Goal: Download file/media

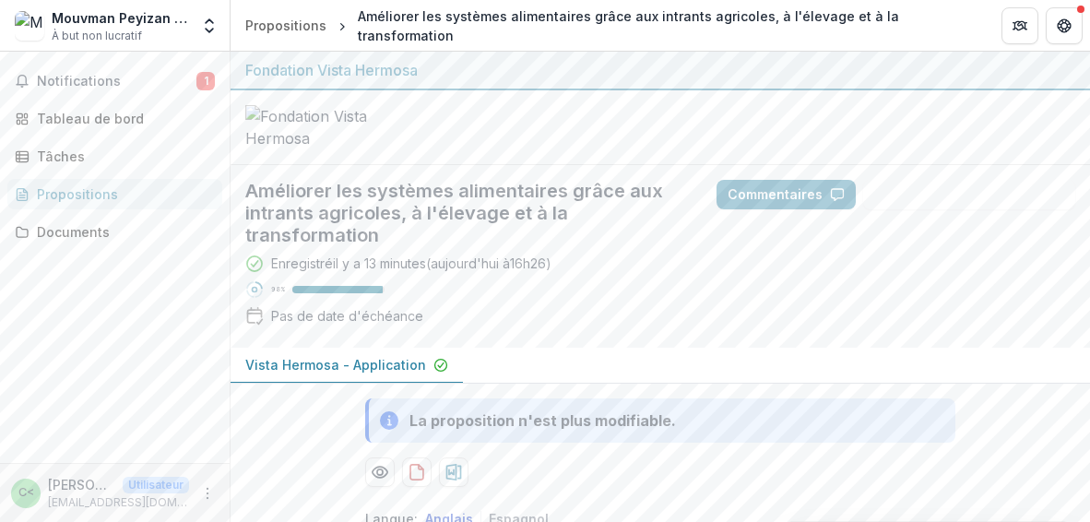
click at [576, 267] on div "Enregistré il y a 13 minutes ( aujourd'hui à 16h26 ) 98 % Pas de date d'échéance" at bounding box center [466, 293] width 442 height 79
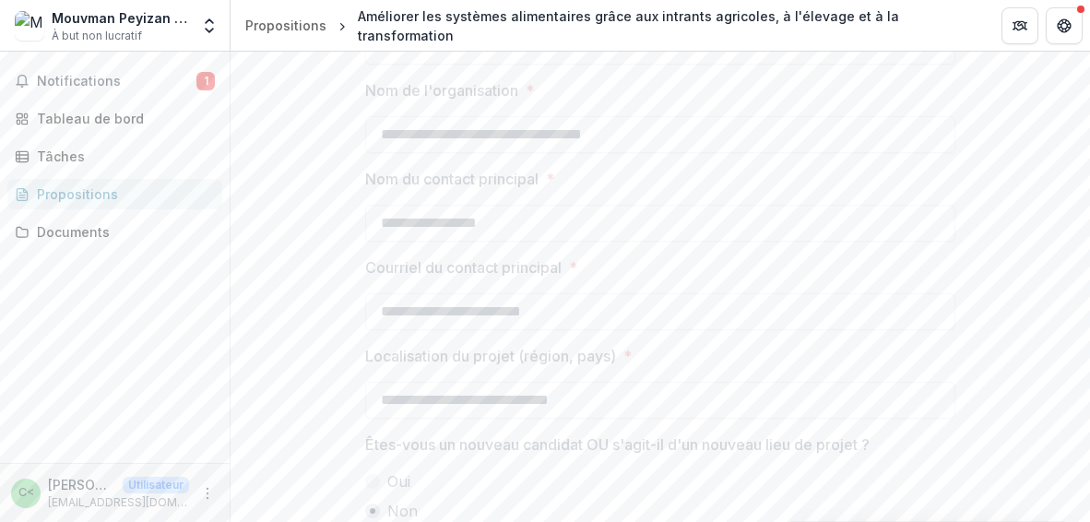
scroll to position [1793, 0]
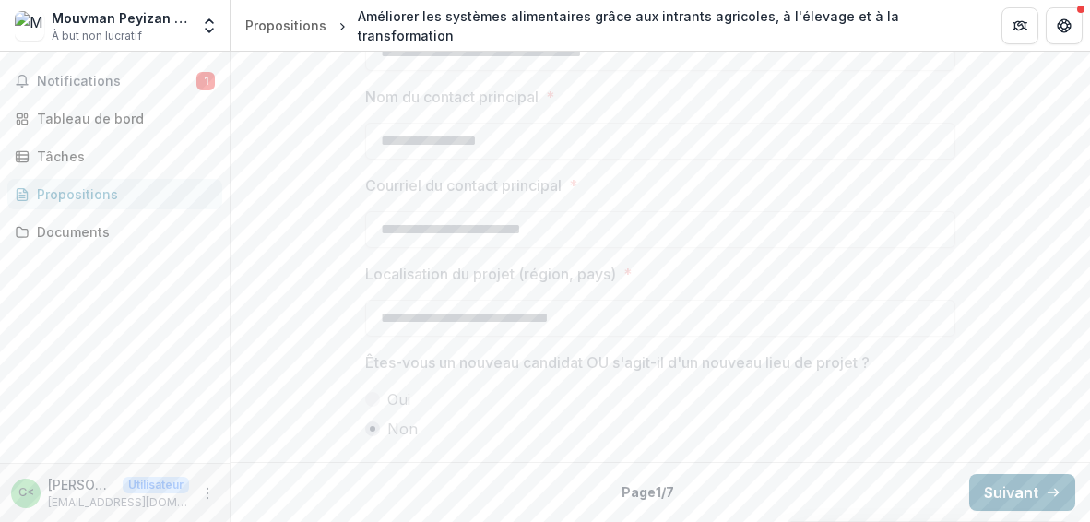
click at [1012, 488] on font "Suivant" at bounding box center [1011, 492] width 54 height 18
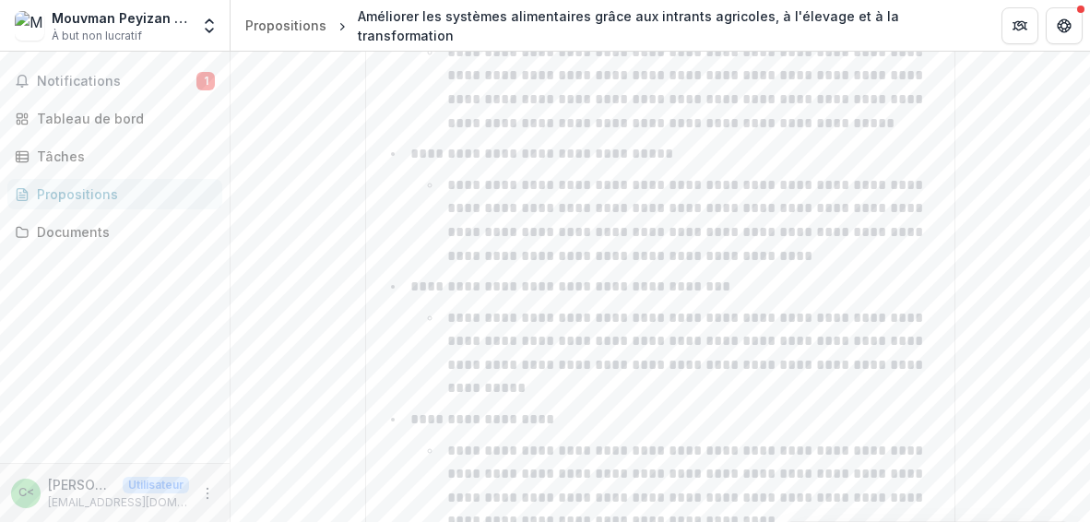
scroll to position [4990, 0]
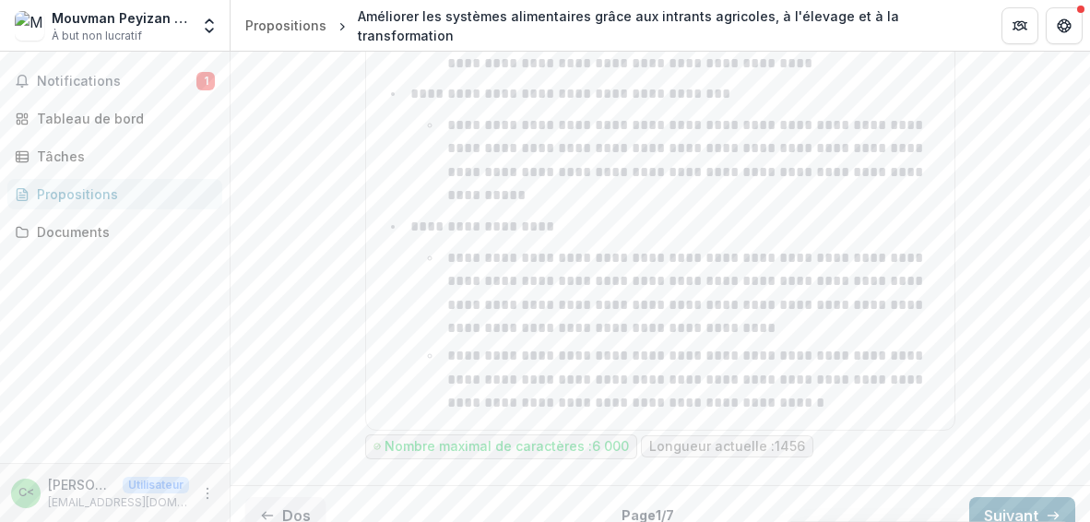
click at [1018, 506] on font "Suivant" at bounding box center [1011, 515] width 54 height 18
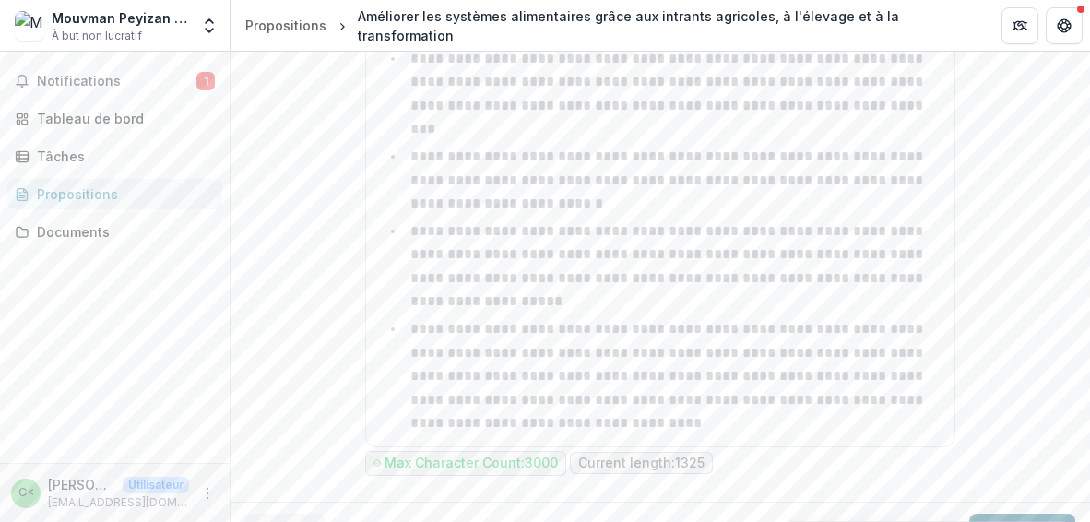
scroll to position [1595, 0]
click at [995, 514] on button "Suivant" at bounding box center [1022, 532] width 106 height 37
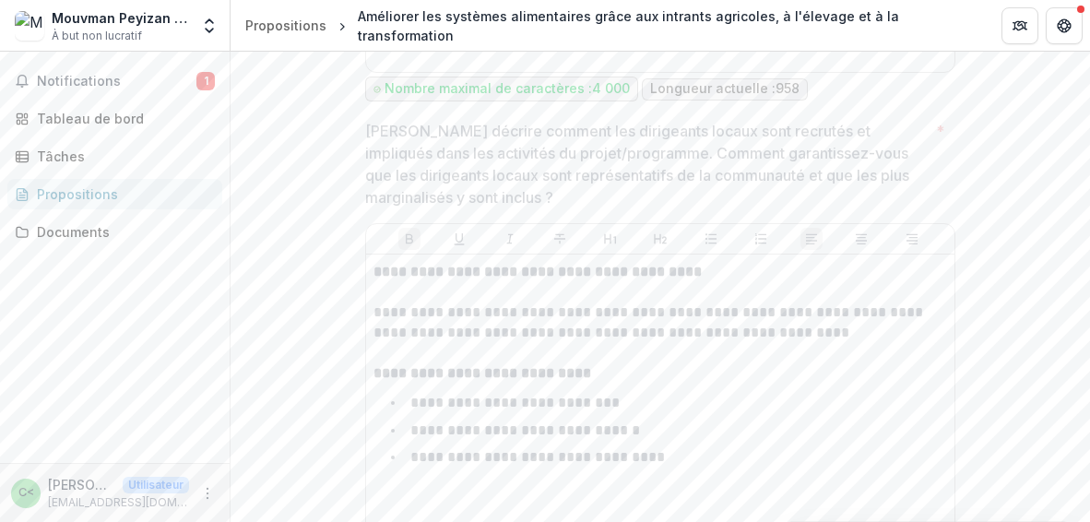
scroll to position [5242, 0]
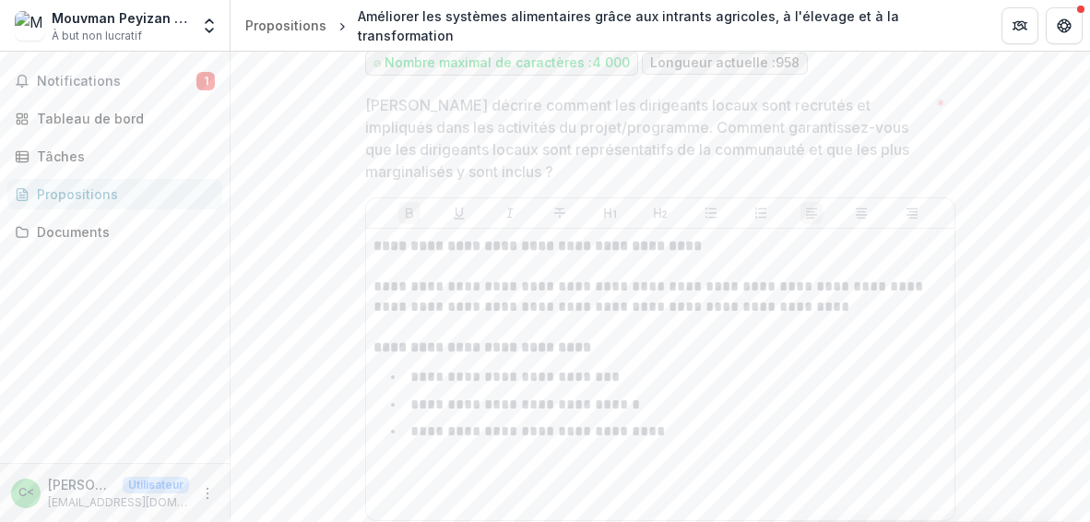
click at [942, 315] on p "**********" at bounding box center [660, 297] width 575 height 41
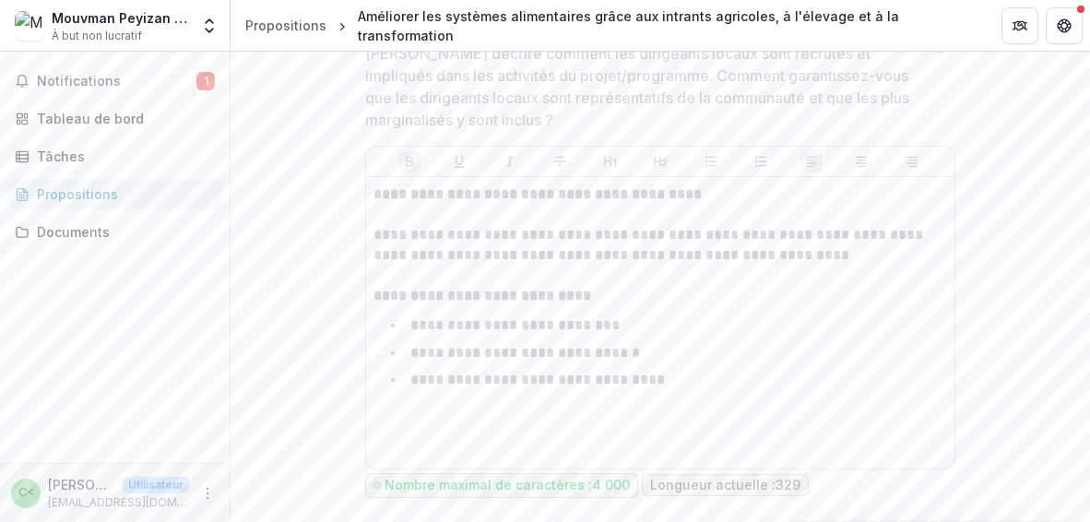
scroll to position [5323, 0]
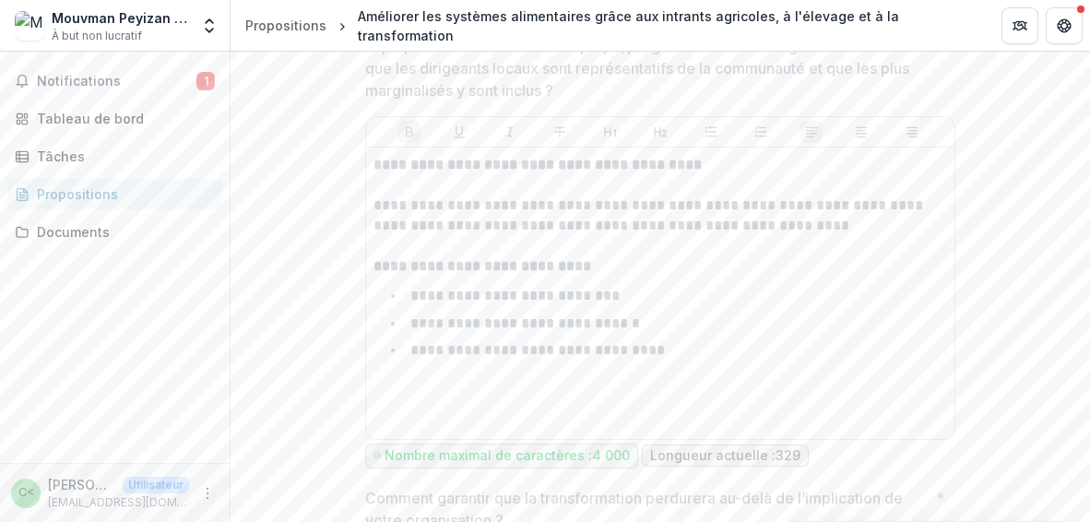
click at [887, 308] on li "**********" at bounding box center [671, 296] width 551 height 24
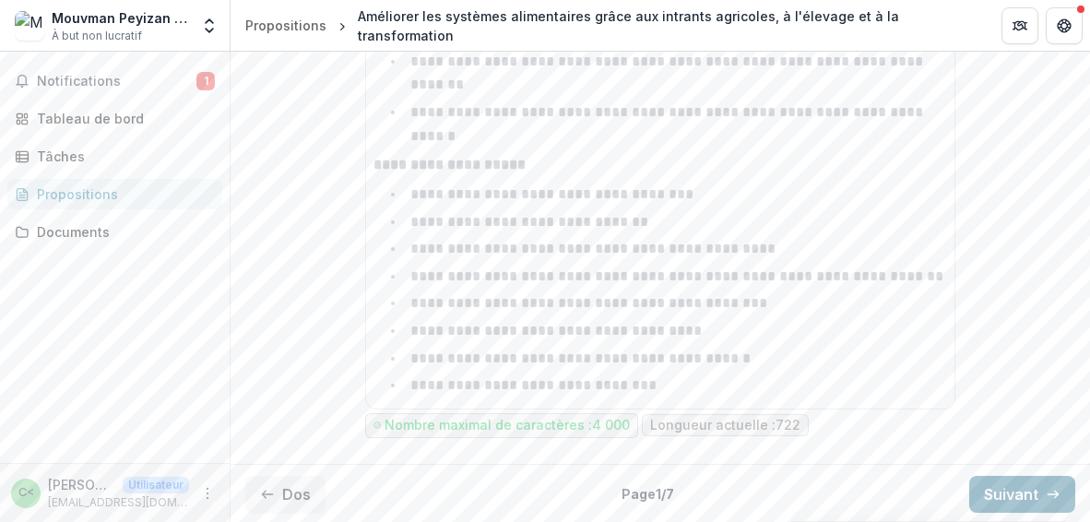
click at [977, 491] on button "Suivant" at bounding box center [1022, 494] width 106 height 37
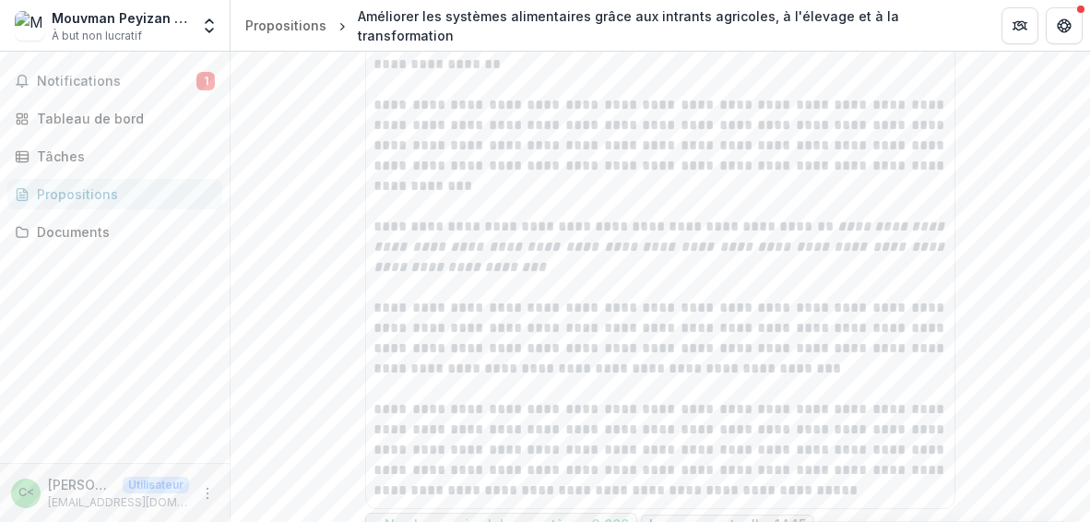
scroll to position [2830, 0]
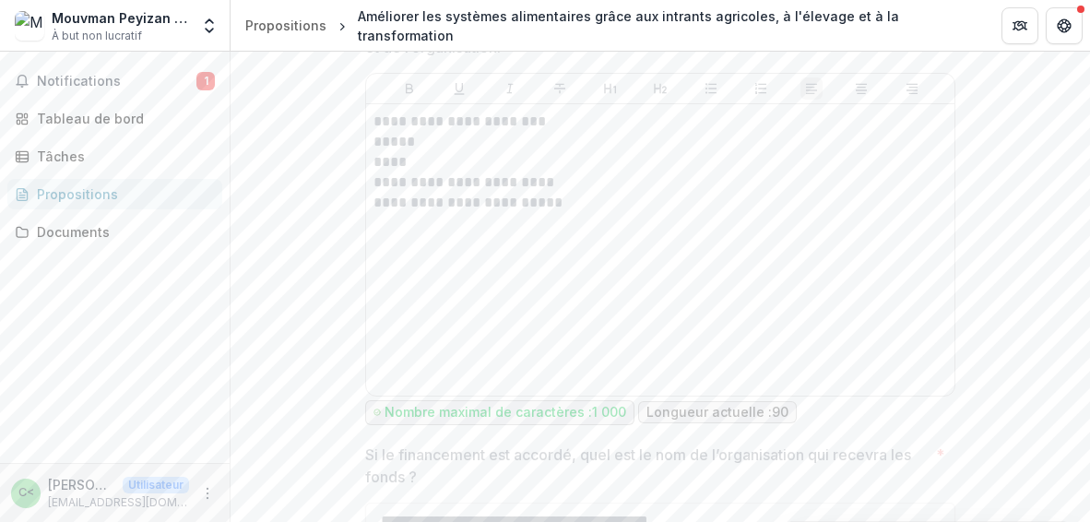
scroll to position [1791, 0]
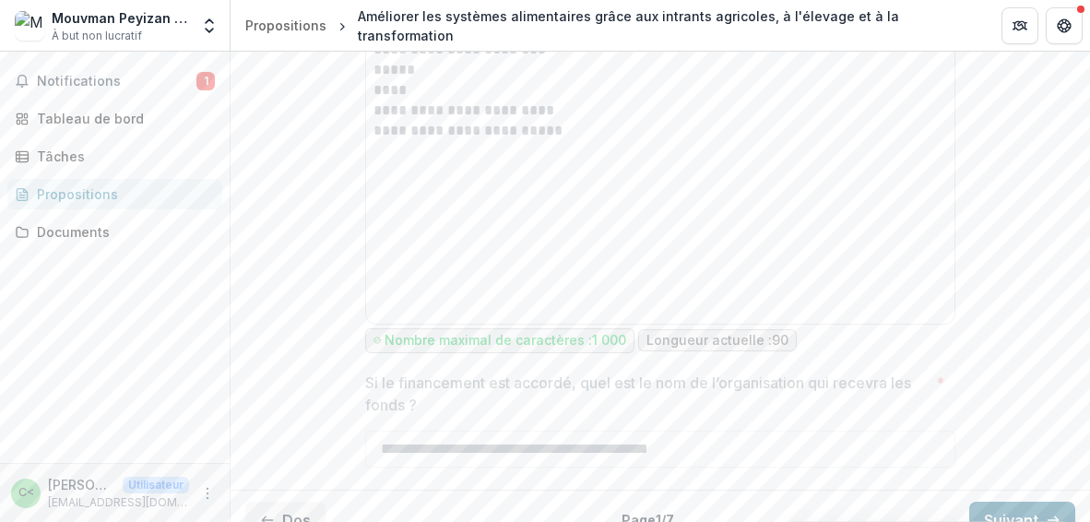
click at [989, 511] on font "Suivant" at bounding box center [1011, 520] width 54 height 18
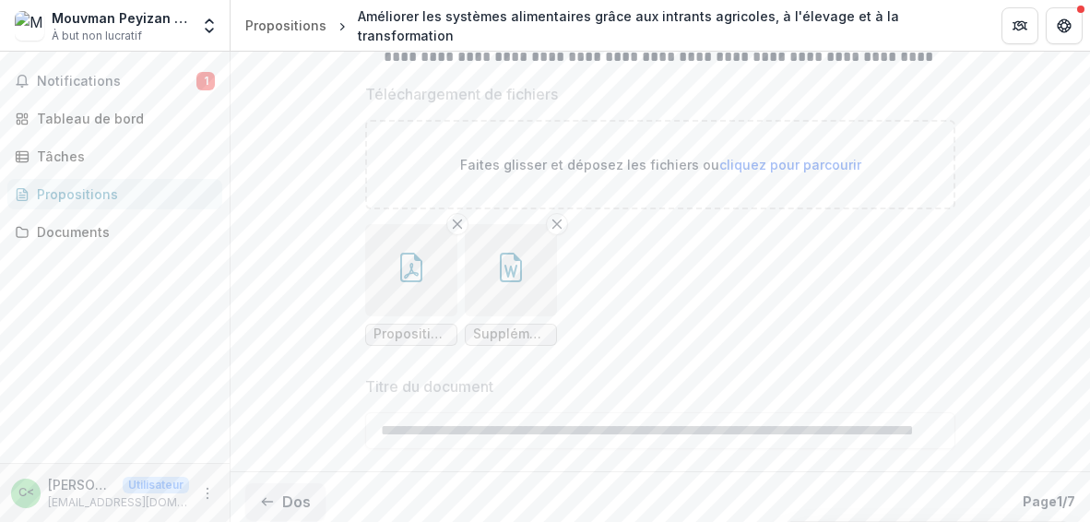
scroll to position [527, 0]
click at [491, 313] on button "button" at bounding box center [511, 269] width 92 height 92
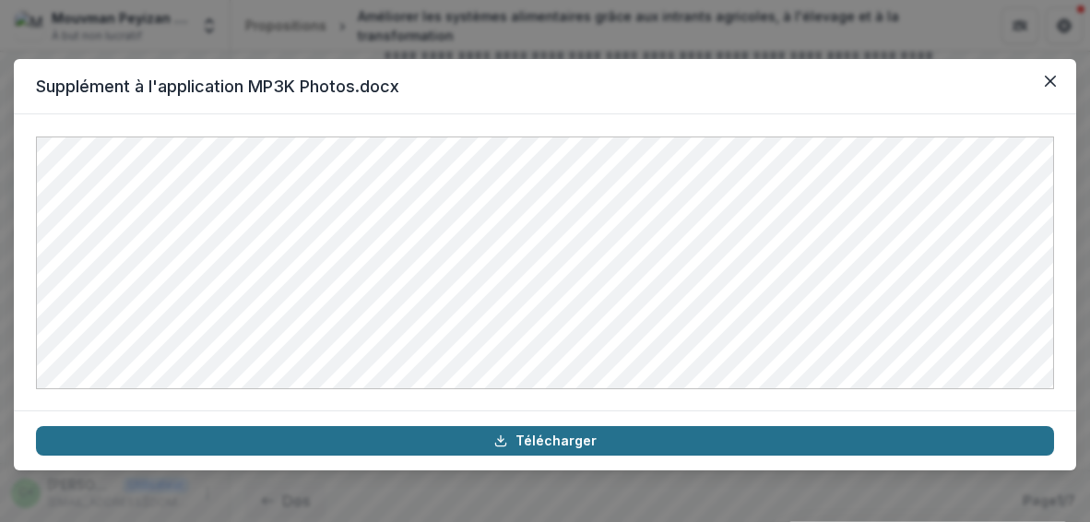
click at [534, 442] on font "Télécharger" at bounding box center [555, 440] width 81 height 16
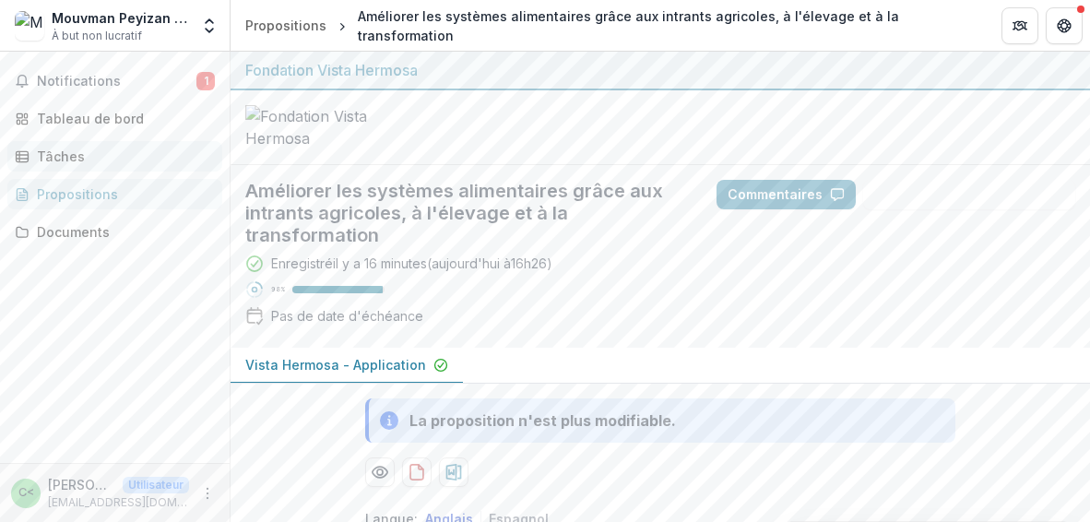
click at [101, 158] on div "Tâches" at bounding box center [122, 156] width 171 height 19
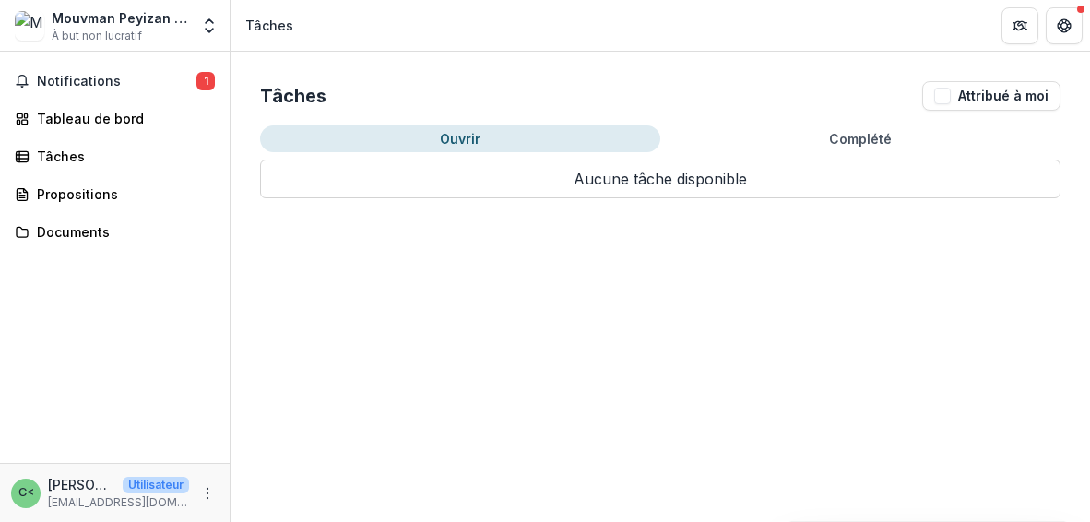
click at [352, 137] on button "Ouvrir" at bounding box center [460, 138] width 400 height 27
click at [480, 137] on font "Ouvrir" at bounding box center [460, 139] width 41 height 16
click at [132, 148] on div "Tâches" at bounding box center [122, 156] width 171 height 19
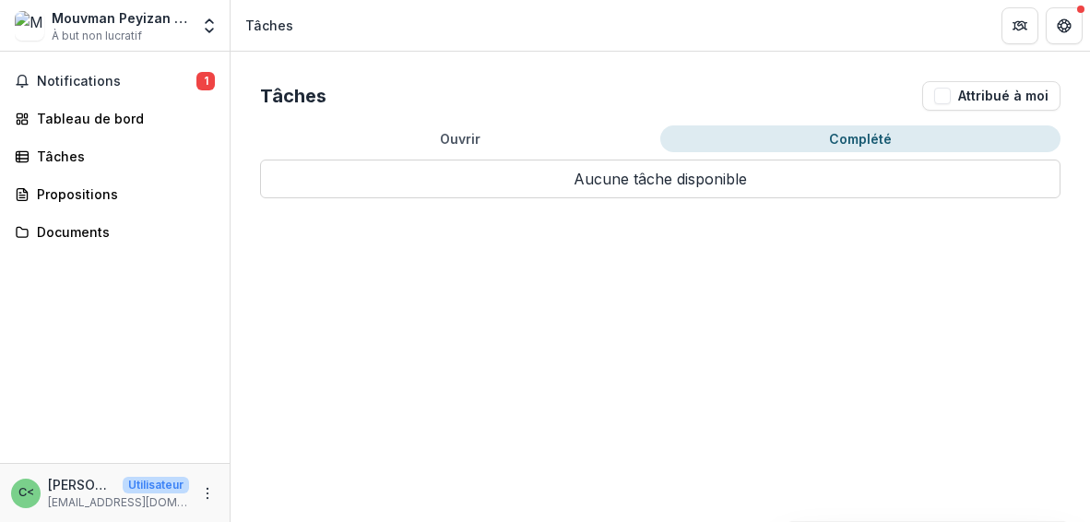
click at [874, 129] on font "Complété" at bounding box center [860, 138] width 63 height 19
click at [1003, 89] on font "Attribué à moi" at bounding box center [1003, 96] width 90 height 16
click at [946, 144] on button "Complété" at bounding box center [860, 138] width 400 height 27
click at [955, 90] on button "Attribué à moi" at bounding box center [991, 96] width 138 height 30
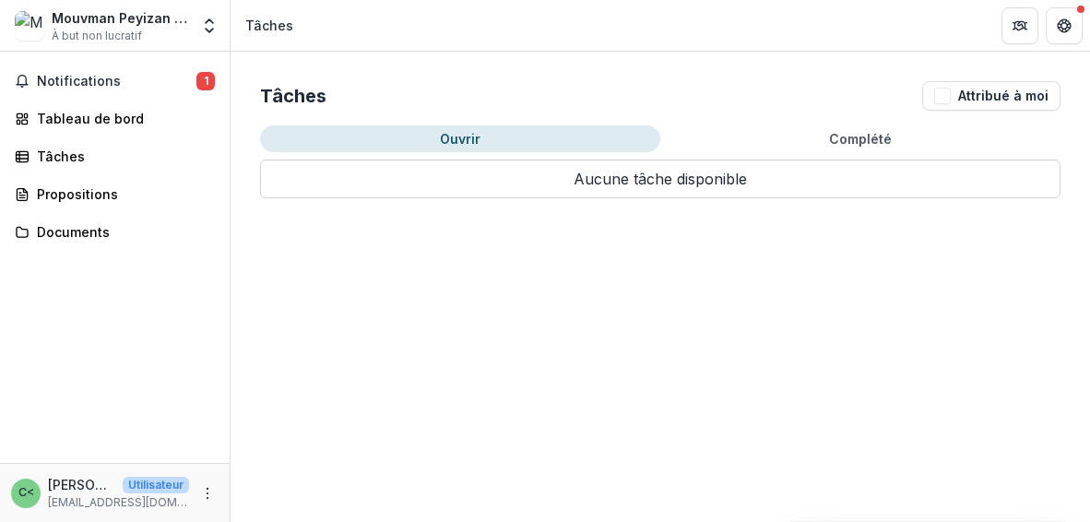
click at [460, 147] on font "Ouvrir" at bounding box center [460, 138] width 41 height 19
click at [107, 217] on link "Documents" at bounding box center [114, 232] width 215 height 30
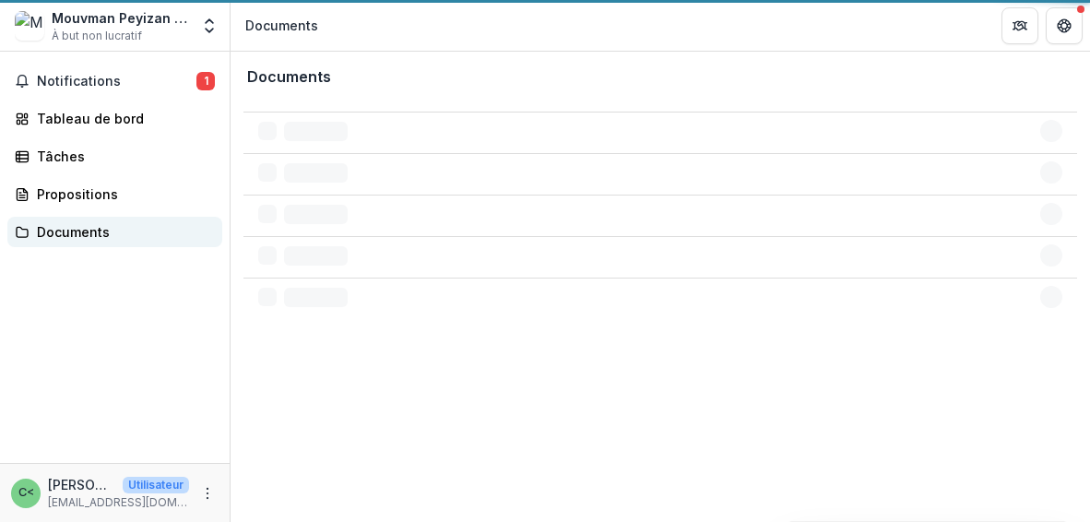
click at [107, 217] on link "Documents" at bounding box center [114, 232] width 215 height 30
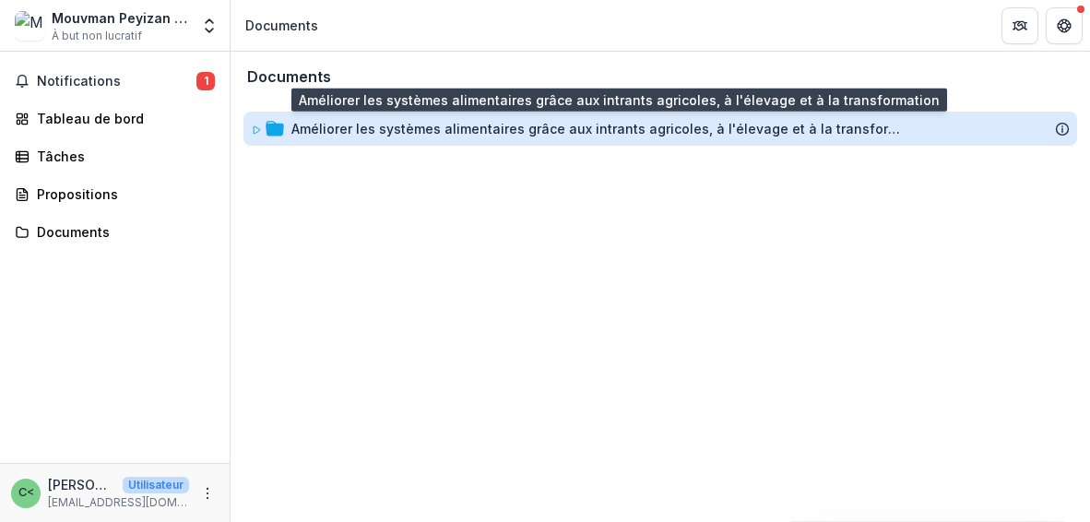
click at [434, 126] on font "Améliorer les systèmes alimentaires grâce aux intrants agricoles, à l'élevage e…" at bounding box center [611, 129] width 641 height 16
click at [516, 121] on font "Améliorer les systèmes alimentaires grâce aux intrants agricoles, à l'élevage e…" at bounding box center [611, 129] width 641 height 16
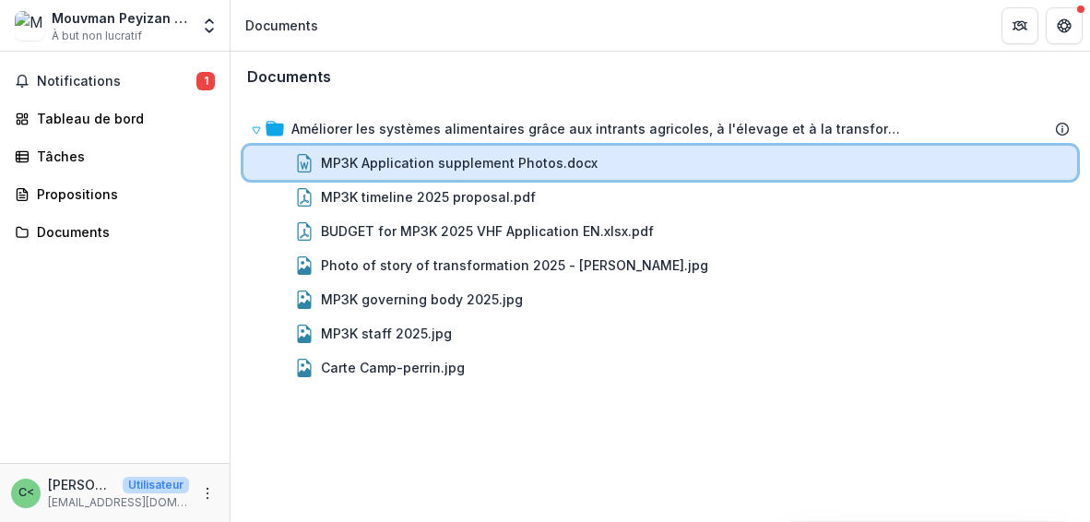
click at [588, 160] on div "MP3K Application supplement Photos.docx" at bounding box center [695, 162] width 749 height 19
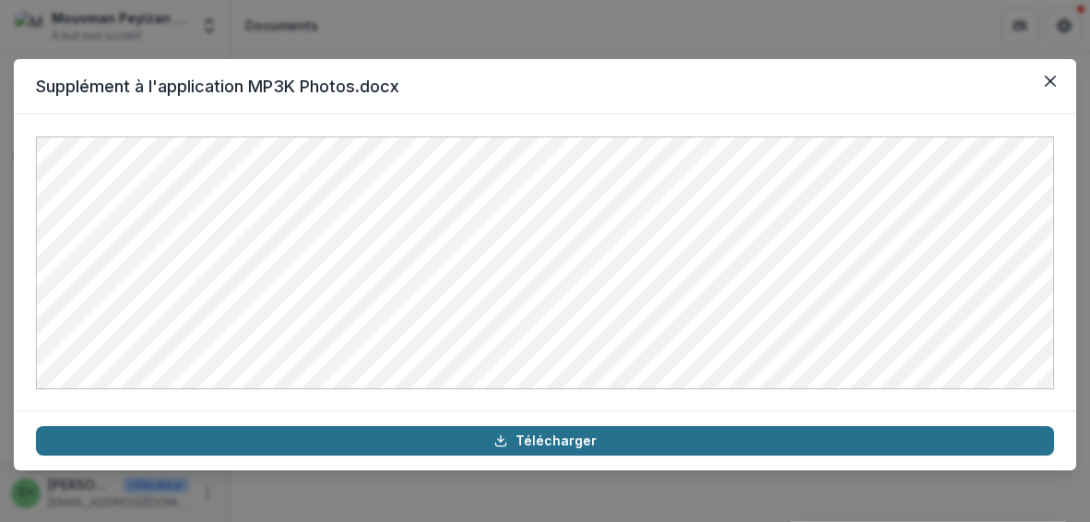
click at [562, 447] on font "Télécharger" at bounding box center [555, 440] width 81 height 16
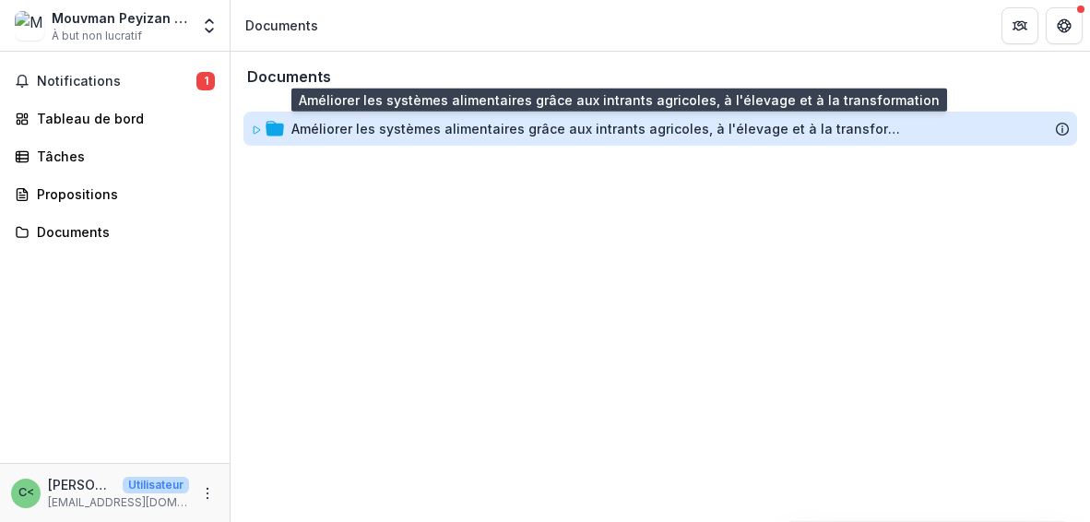
click at [385, 127] on font "Améliorer les systèmes alimentaires grâce aux intrants agricoles, à l'élevage e…" at bounding box center [611, 129] width 641 height 16
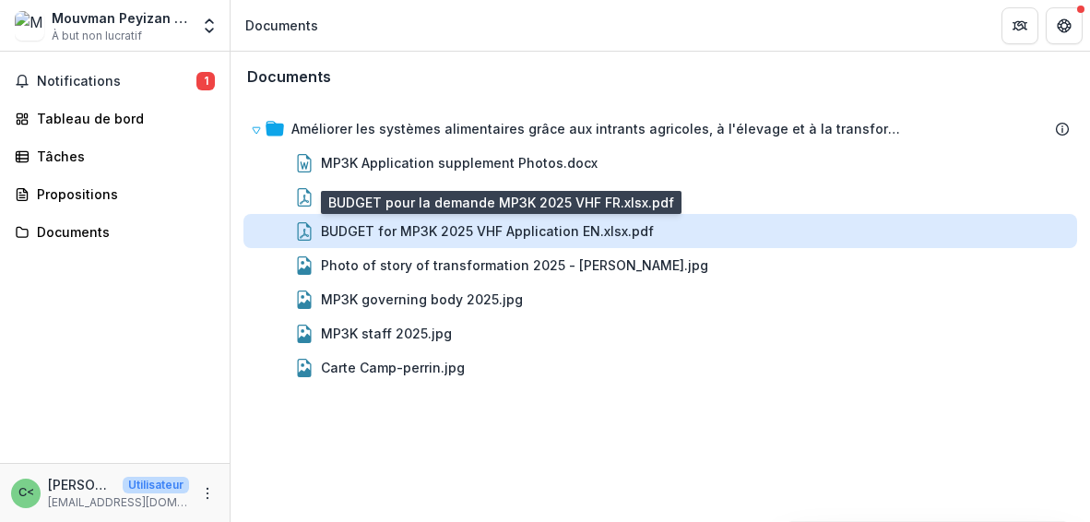
click at [370, 231] on div "BUDGET for MP3K 2025 VHF Application EN.xlsx.pdf" at bounding box center [487, 230] width 333 height 19
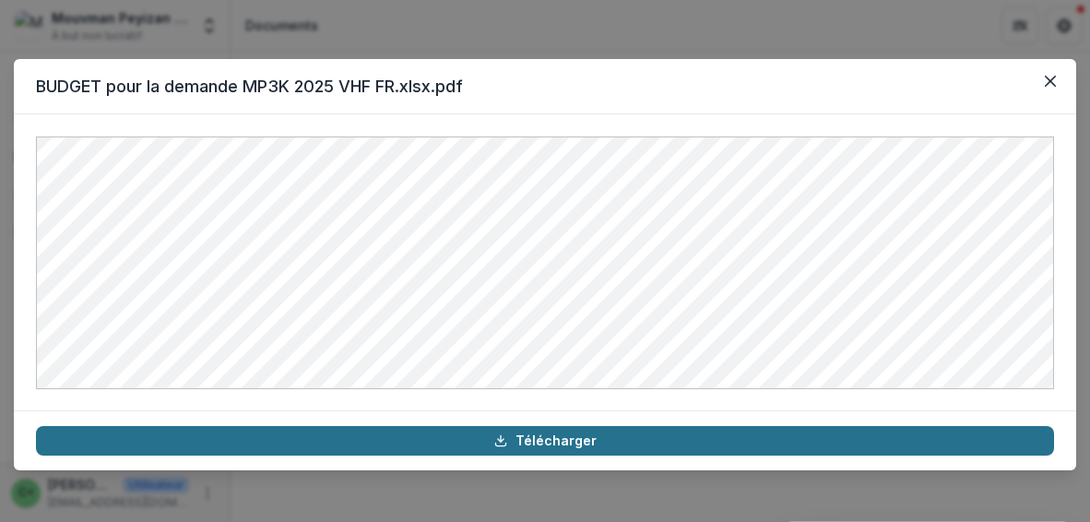
click at [571, 444] on font "Télécharger" at bounding box center [555, 440] width 81 height 16
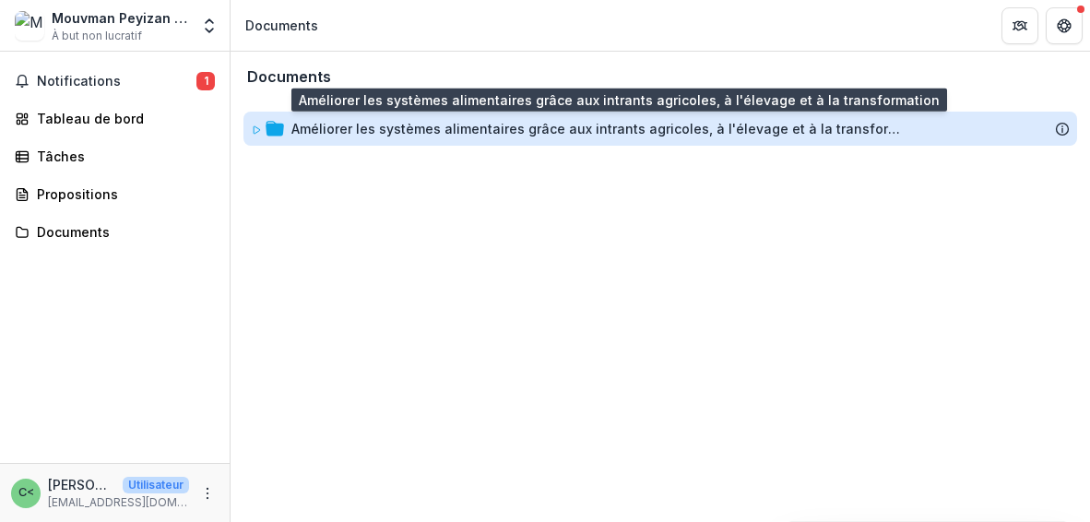
click at [451, 132] on font "Améliorer les systèmes alimentaires grâce aux intrants agricoles, à l'élevage e…" at bounding box center [611, 129] width 641 height 16
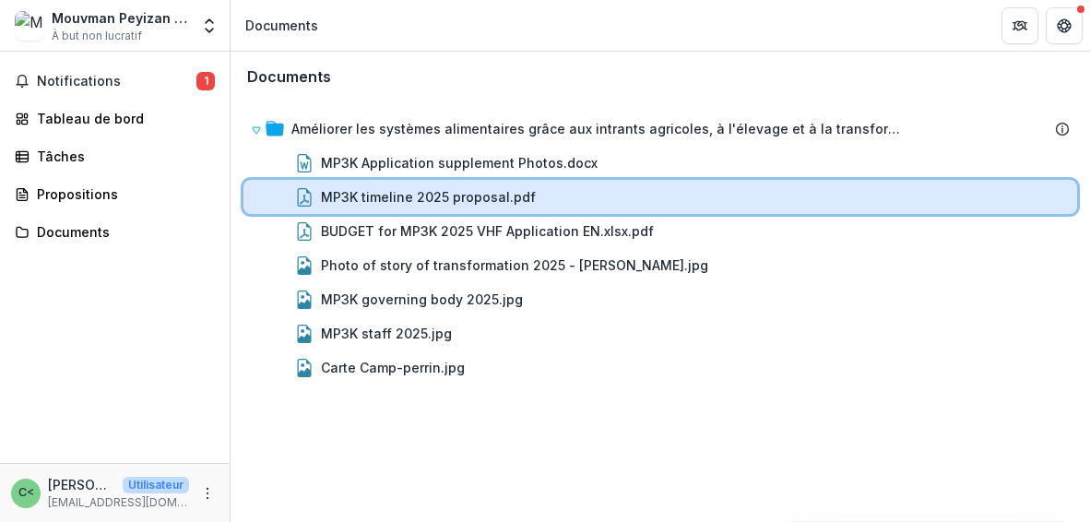
click at [494, 185] on div "MP3K timeline 2025 proposal.pdf" at bounding box center [660, 197] width 834 height 34
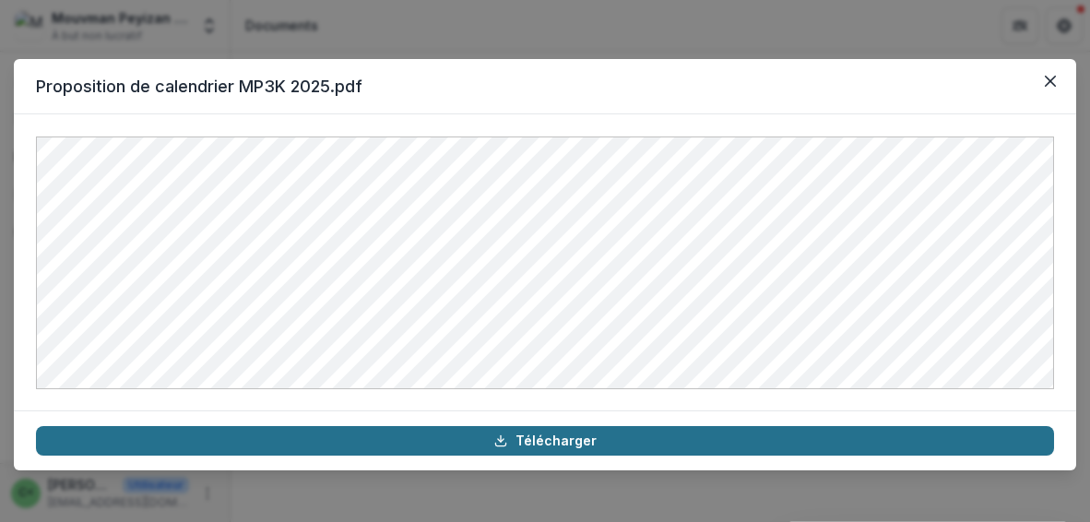
click at [545, 444] on font "Télécharger" at bounding box center [555, 440] width 81 height 16
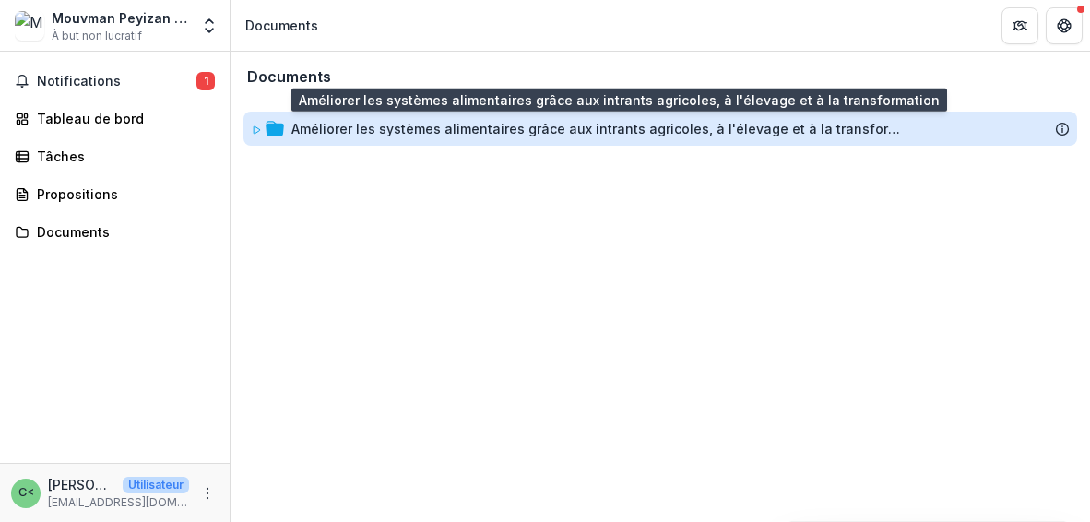
click at [341, 126] on font "Améliorer les systèmes alimentaires grâce aux intrants agricoles, à l'élevage e…" at bounding box center [611, 129] width 641 height 16
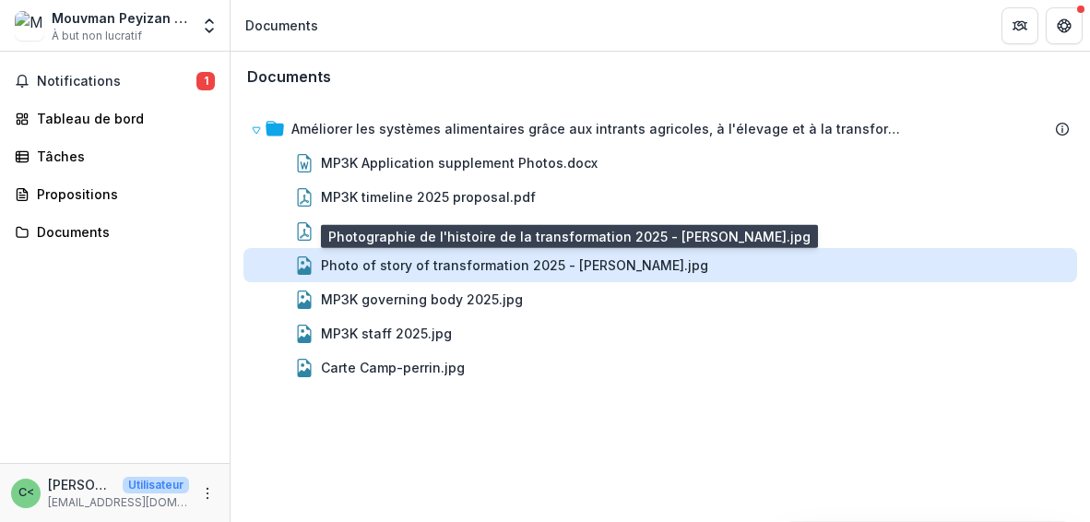
click at [499, 272] on div "Photo of story of transformation 2025 - [PERSON_NAME].jpg" at bounding box center [514, 264] width 387 height 19
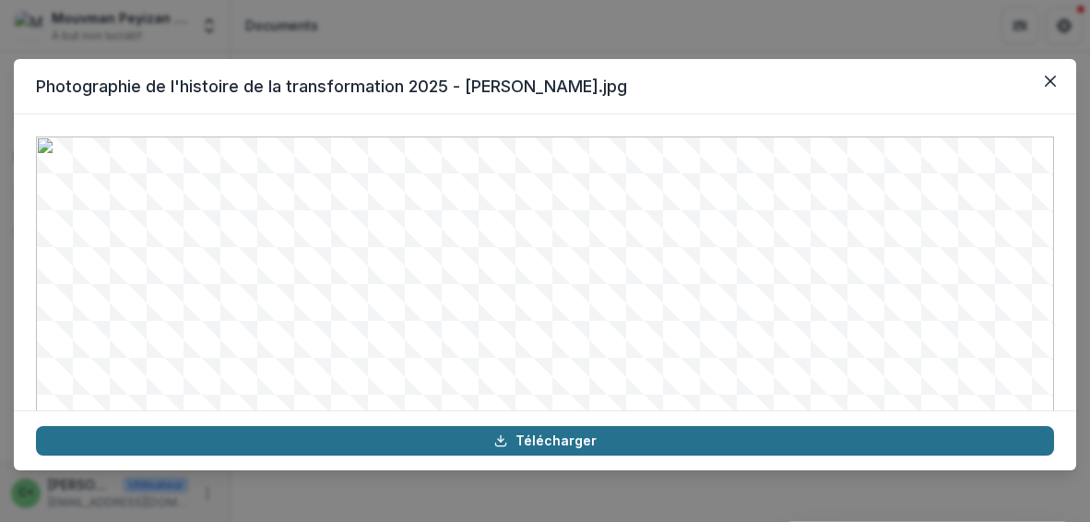
click at [555, 454] on link "Télécharger" at bounding box center [545, 441] width 1018 height 30
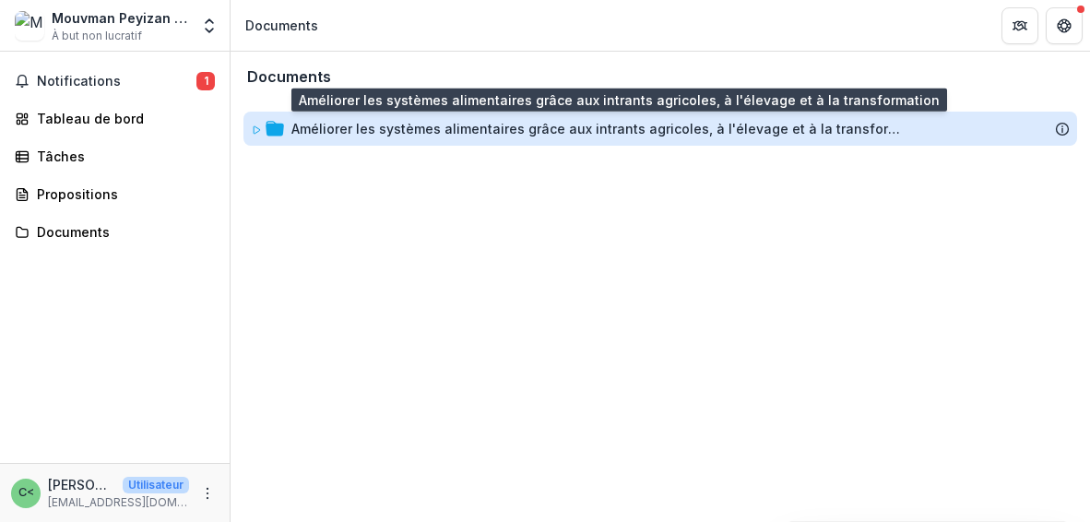
click at [360, 129] on font "Améliorer les systèmes alimentaires grâce aux intrants agricoles, à l'élevage e…" at bounding box center [611, 129] width 641 height 16
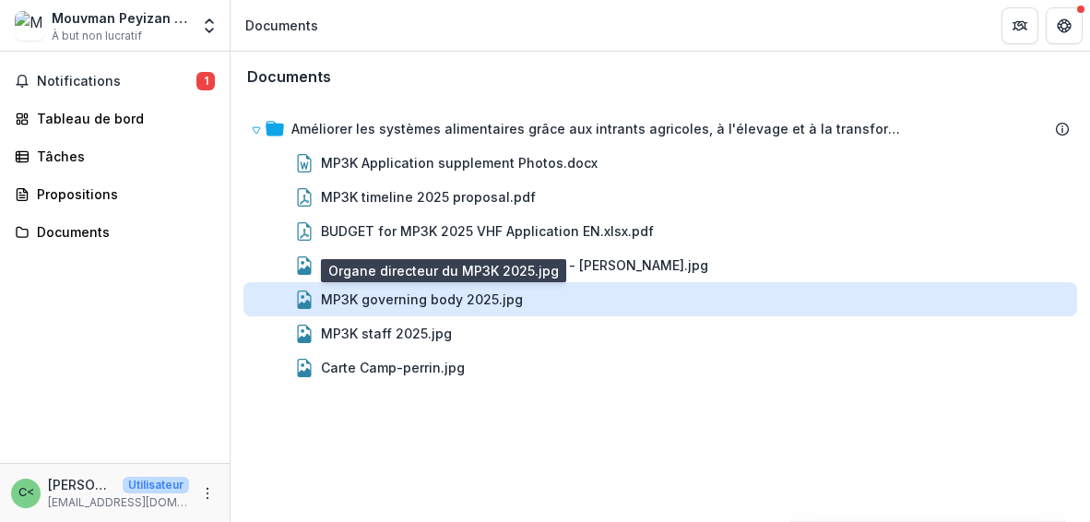
click at [448, 301] on div "MP3K governing body 2025.jpg" at bounding box center [422, 299] width 202 height 19
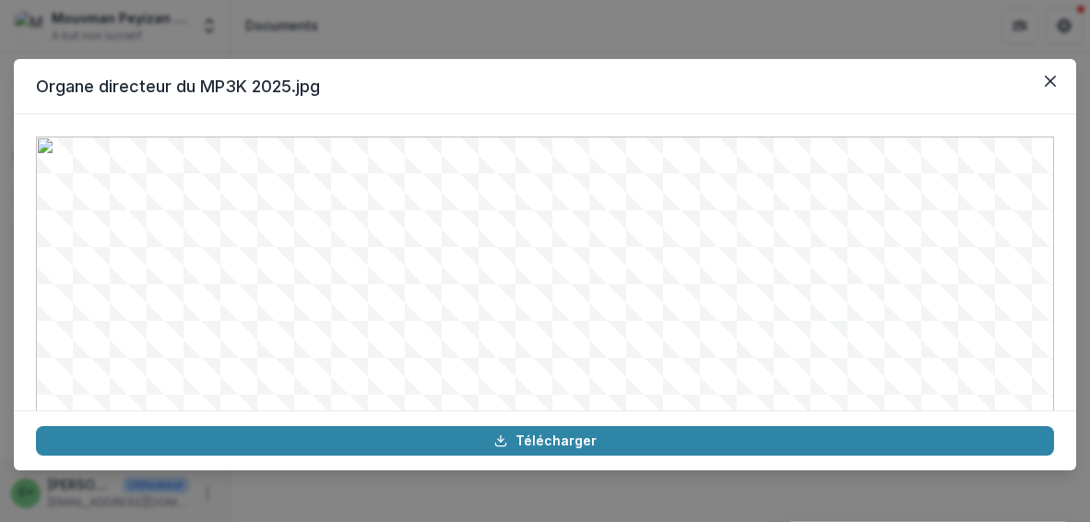
drag, startPoint x: 531, startPoint y: 439, endPoint x: 577, endPoint y: 373, distance: 80.1
click at [577, 373] on section "Organe directeur du MP3K 2025.jpg Télécharger" at bounding box center [545, 264] width 1062 height 411
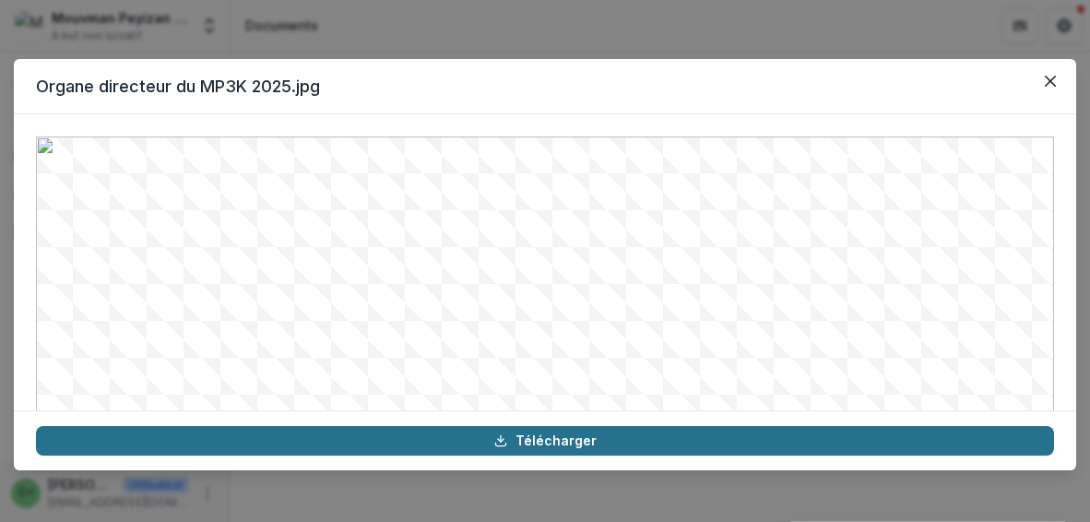
click at [521, 439] on font "Télécharger" at bounding box center [555, 440] width 81 height 16
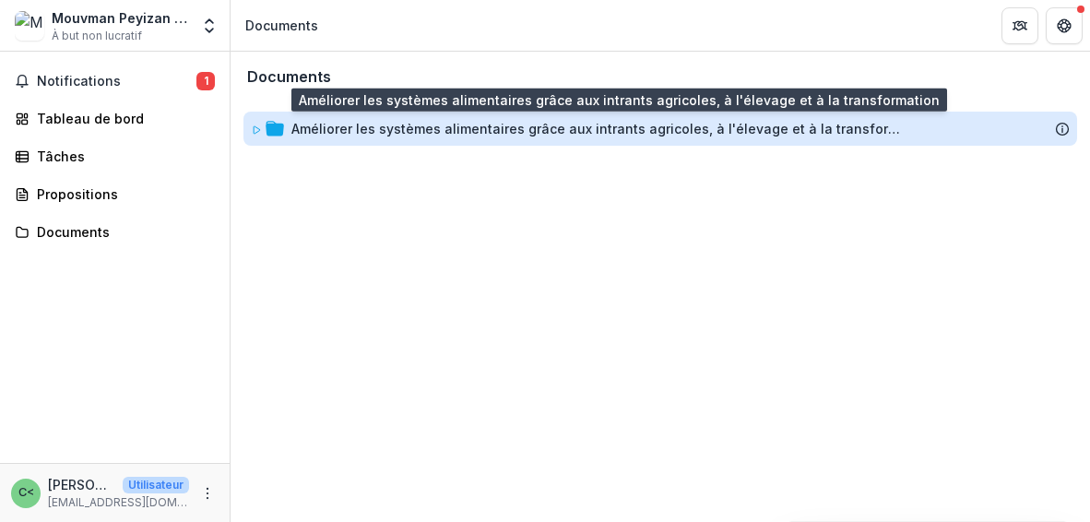
click at [299, 121] on font "Améliorer les systèmes alimentaires grâce aux intrants agricoles, à l'élevage e…" at bounding box center [611, 129] width 641 height 16
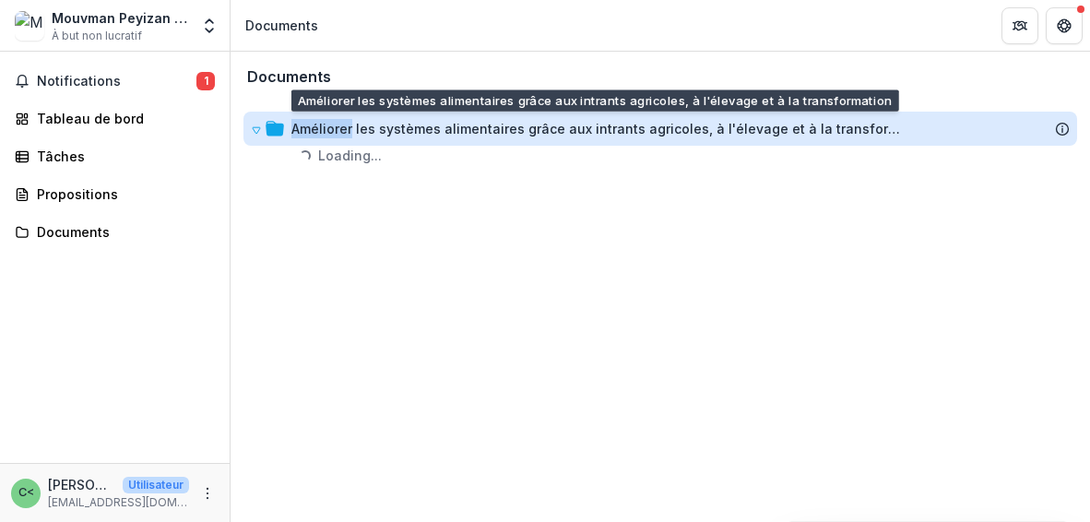
click at [299, 121] on font "Améliorer les systèmes alimentaires grâce aux intrants agricoles, à l'élevage e…" at bounding box center [611, 129] width 641 height 16
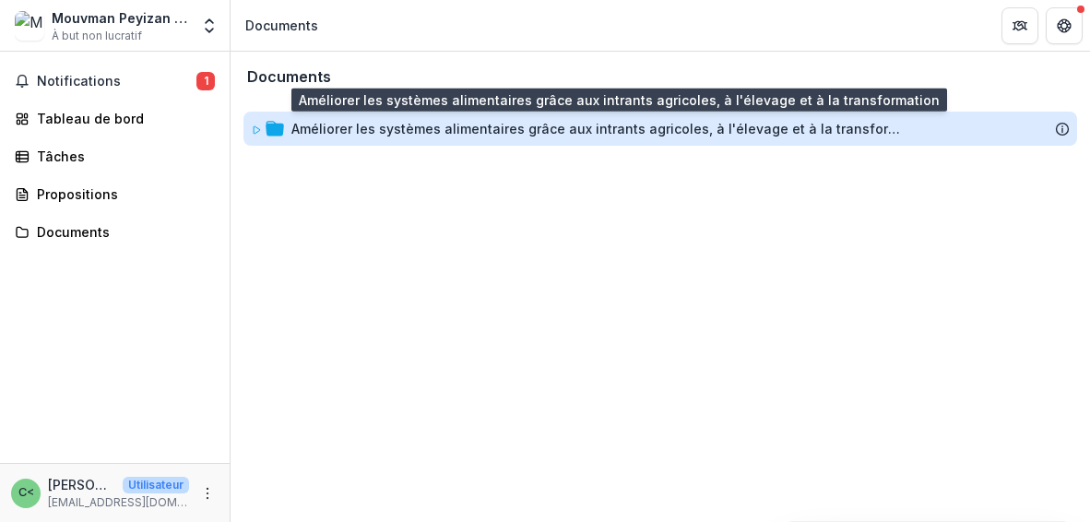
click at [361, 121] on font "Améliorer les systèmes alimentaires grâce aux intrants agricoles, à l'élevage e…" at bounding box center [611, 129] width 641 height 16
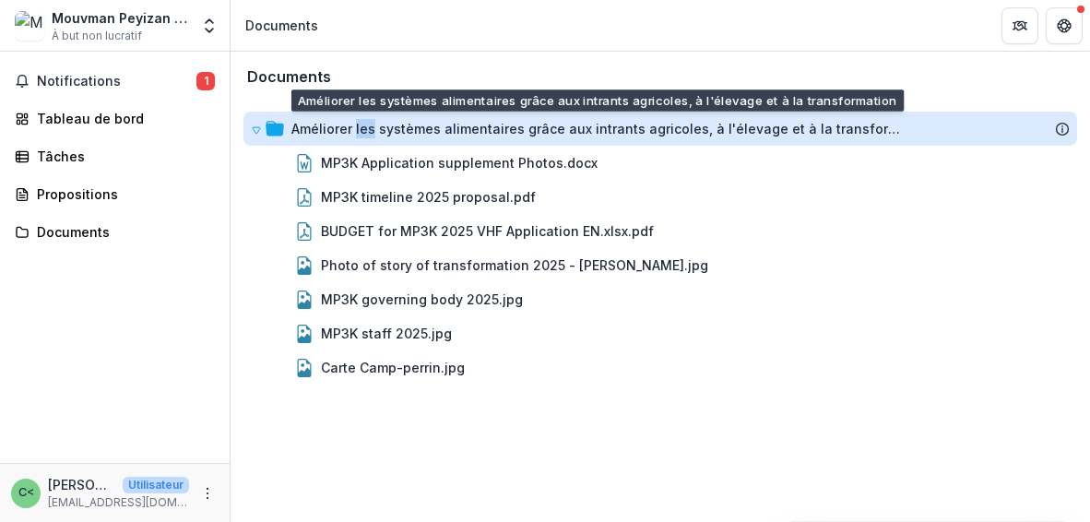
click at [361, 121] on font "Améliorer les systèmes alimentaires grâce aux intrants agricoles, à l'élevage e…" at bounding box center [611, 129] width 641 height 16
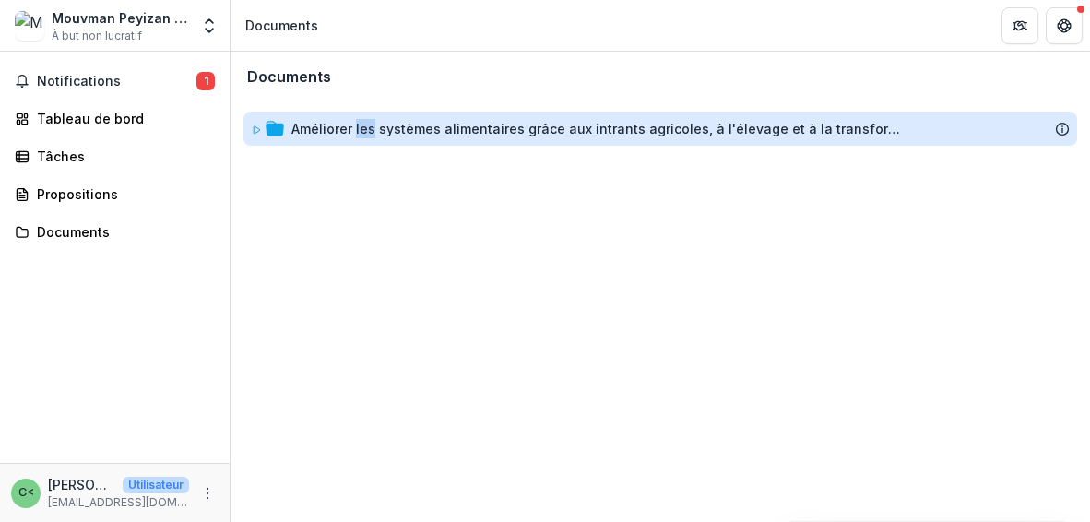
click at [361, 121] on font "Améliorer les systèmes alimentaires grâce aux intrants agricoles, à l'élevage e…" at bounding box center [611, 129] width 641 height 16
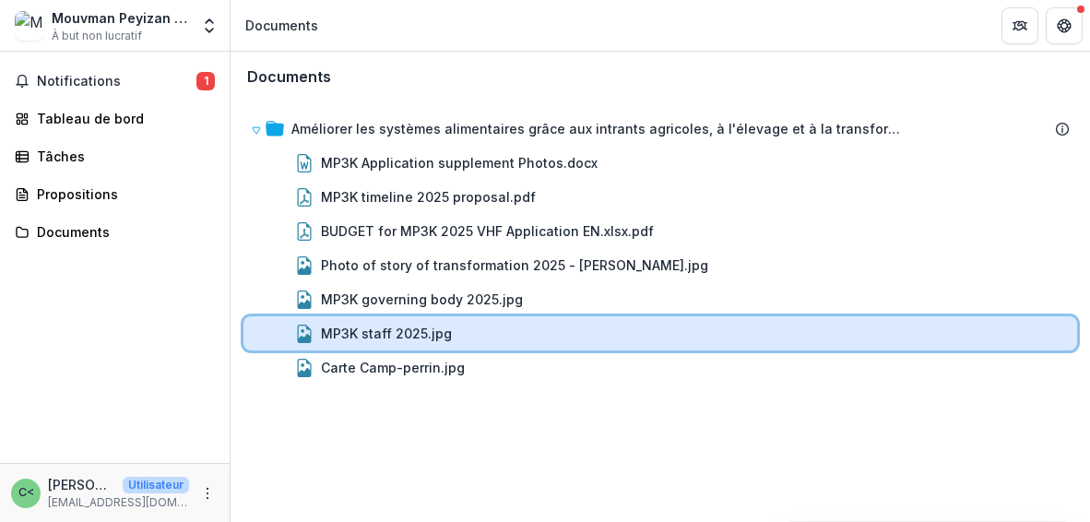
click at [409, 343] on div "MP3K staff 2025.jpg" at bounding box center [660, 333] width 834 height 34
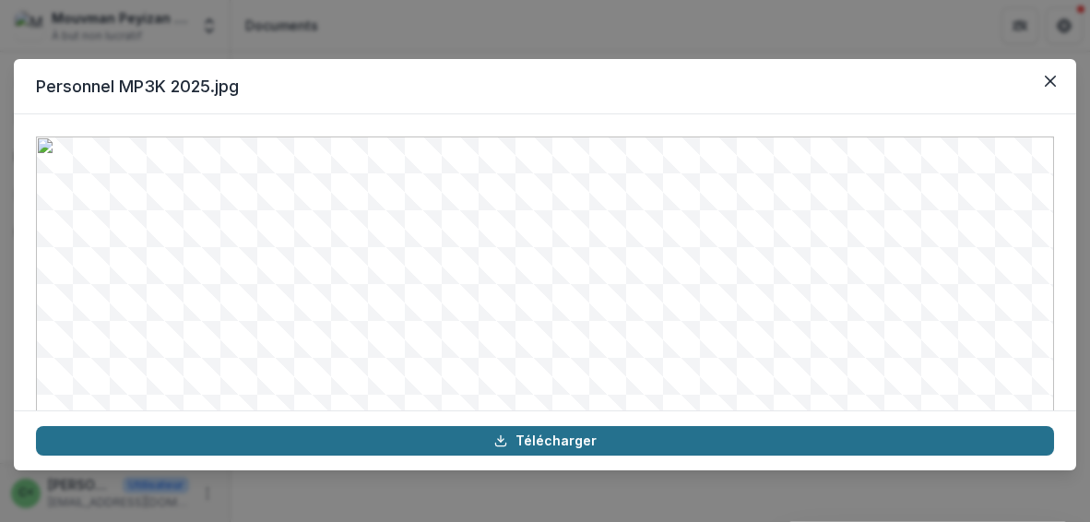
click at [527, 436] on font "Télécharger" at bounding box center [555, 440] width 81 height 16
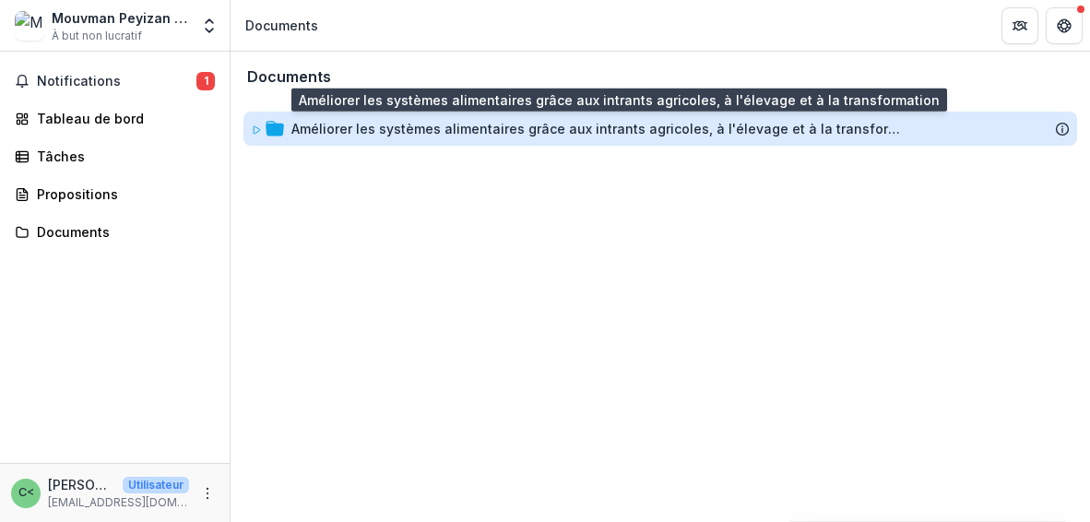
click at [431, 124] on font "Améliorer les systèmes alimentaires grâce aux intrants agricoles, à l'élevage e…" at bounding box center [611, 129] width 641 height 16
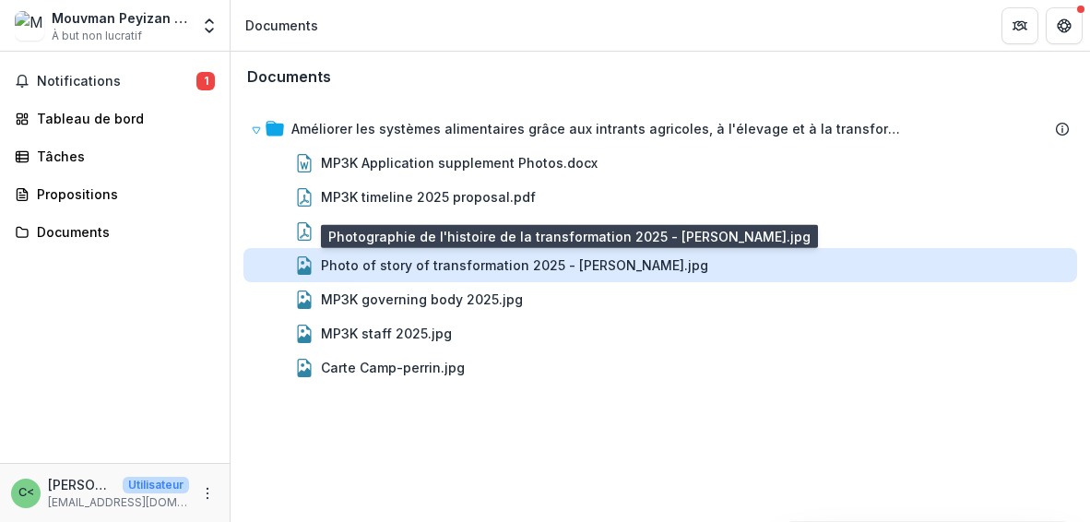
click at [415, 255] on div "Photo of story of transformation 2025 - [PERSON_NAME].jpg" at bounding box center [514, 264] width 387 height 19
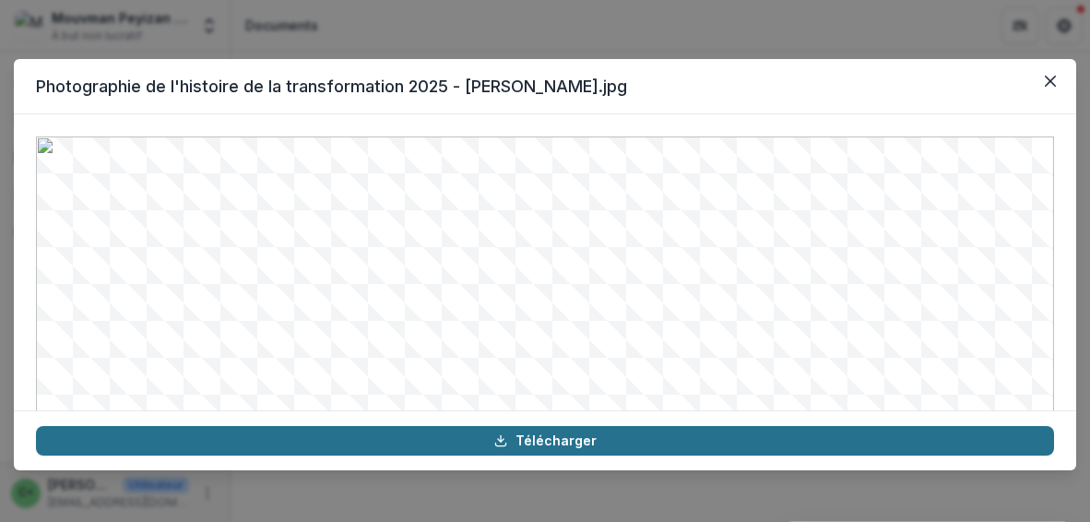
click at [585, 438] on font "Télécharger" at bounding box center [555, 440] width 81 height 16
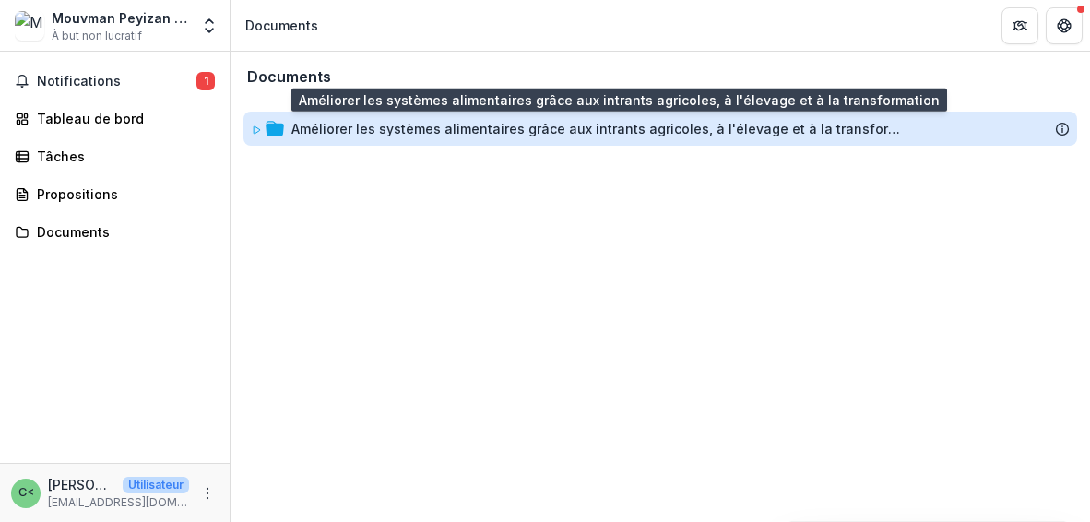
click at [434, 121] on font "Améliorer les systèmes alimentaires grâce aux intrants agricoles, à l'élevage e…" at bounding box center [611, 129] width 641 height 16
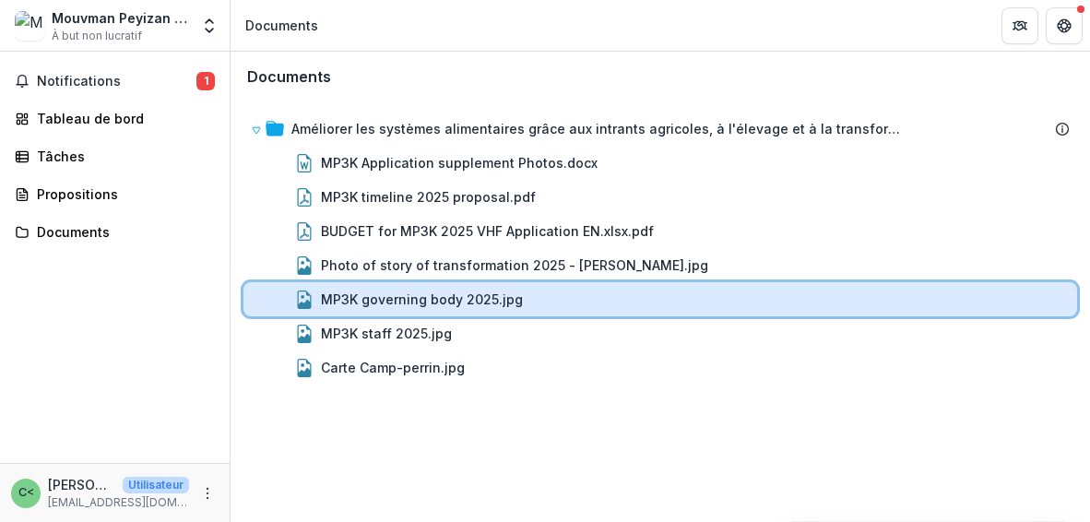
click at [524, 290] on div "MP3K governing body 2025.jpg" at bounding box center [695, 299] width 749 height 19
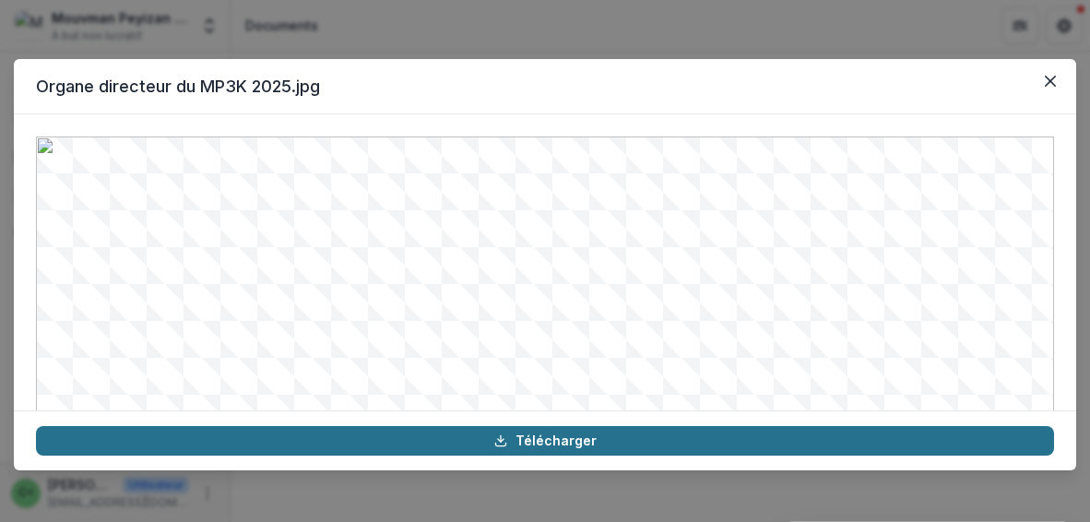
click at [535, 441] on font "Télécharger" at bounding box center [555, 440] width 81 height 16
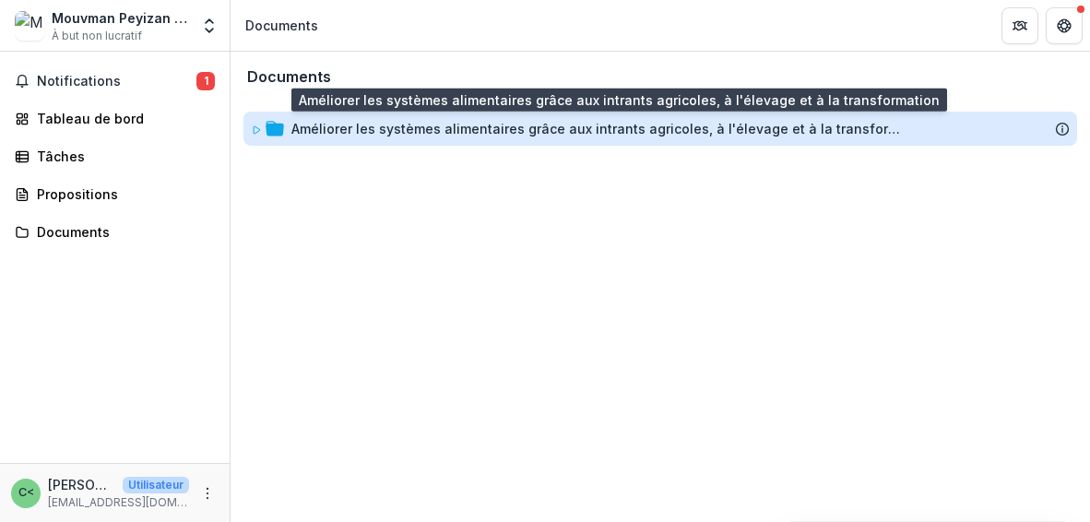
click at [406, 134] on font "Améliorer les systèmes alimentaires grâce aux intrants agricoles, à l'élevage e…" at bounding box center [611, 129] width 641 height 16
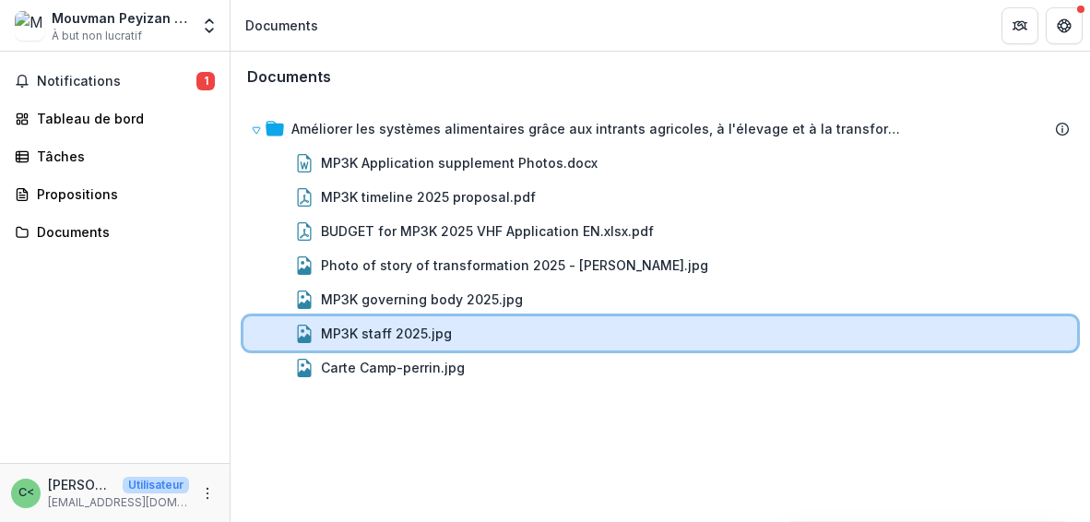
click at [376, 320] on div "MP3K staff 2025.jpg" at bounding box center [660, 333] width 834 height 34
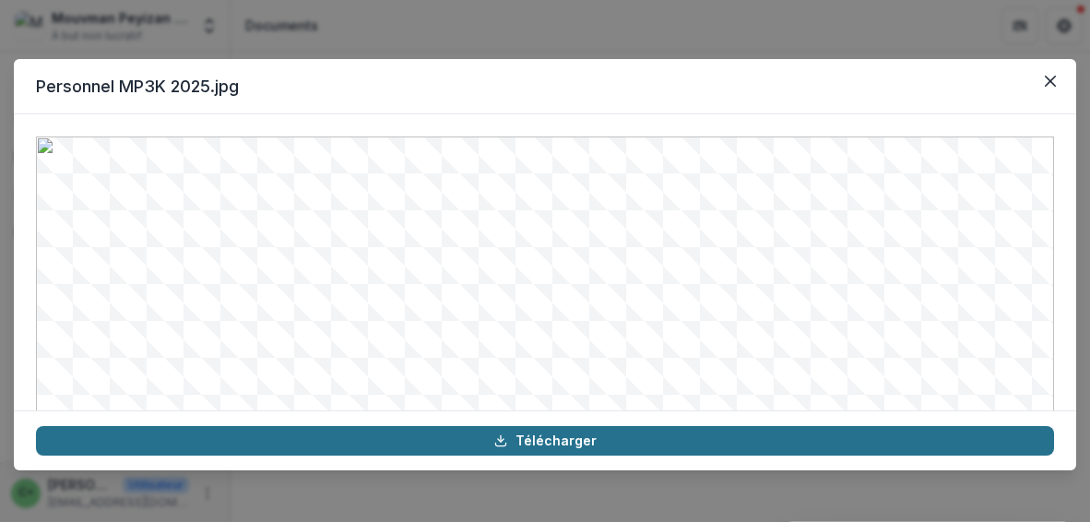
click at [538, 439] on font "Télécharger" at bounding box center [555, 440] width 81 height 16
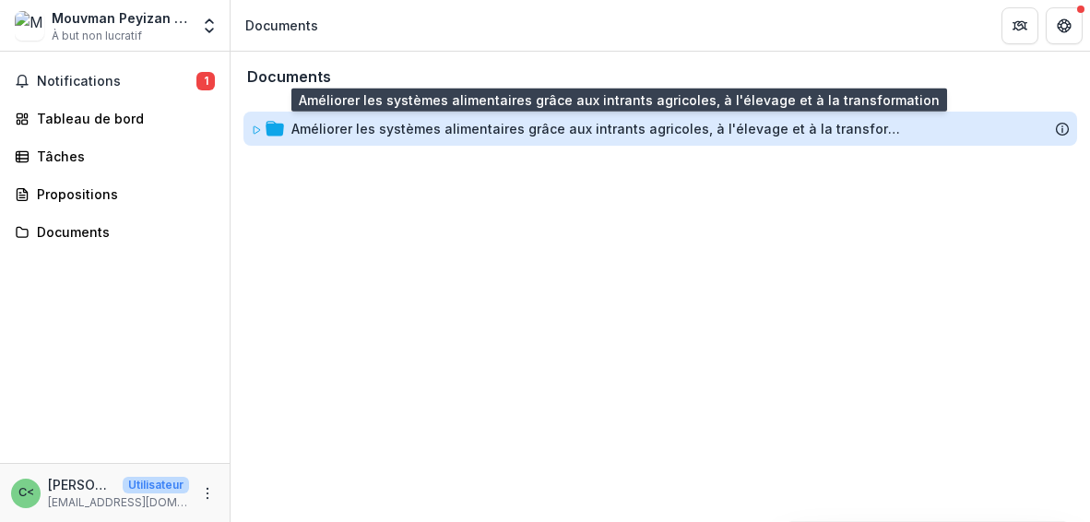
click at [426, 133] on font "Améliorer les systèmes alimentaires grâce aux intrants agricoles, à l'élevage e…" at bounding box center [611, 129] width 641 height 16
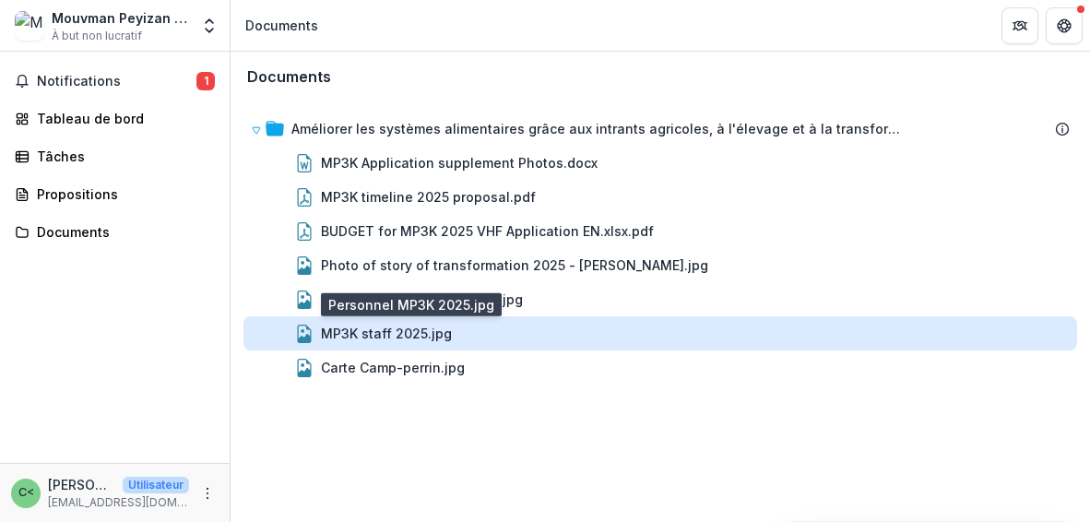
click at [347, 325] on div "MP3K staff 2025.jpg" at bounding box center [386, 333] width 131 height 19
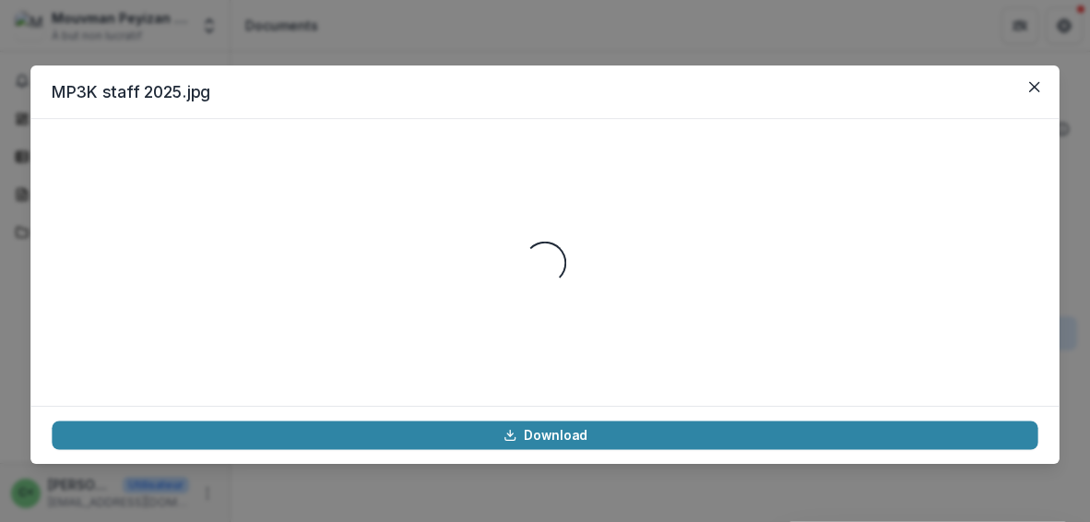
click at [347, 325] on div "Loading..." at bounding box center [545, 261] width 986 height 243
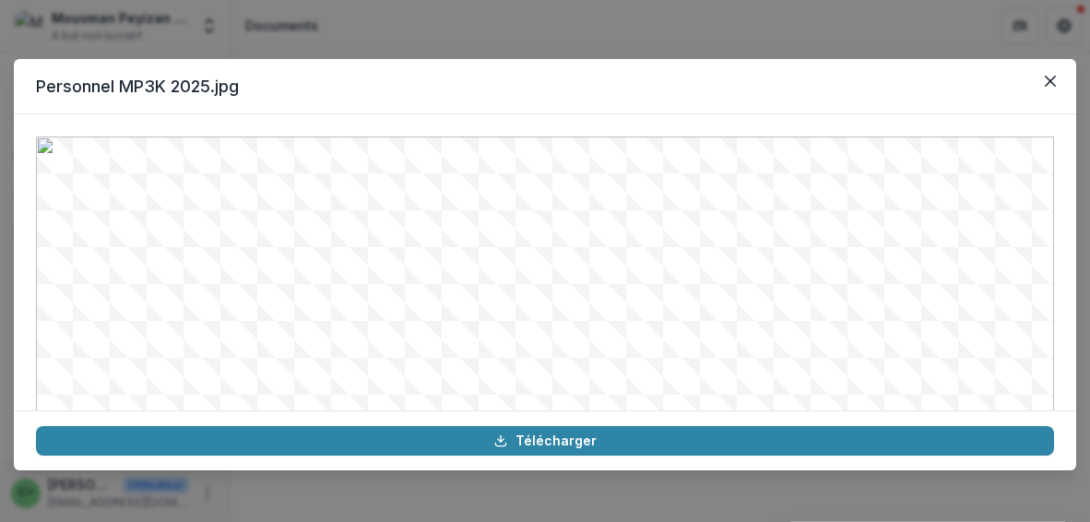
click at [498, 258] on img at bounding box center [545, 370] width 1018 height 469
drag, startPoint x: 1068, startPoint y: 204, endPoint x: 1073, endPoint y: 253, distance: 49.2
click at [1073, 253] on div at bounding box center [545, 262] width 1062 height 296
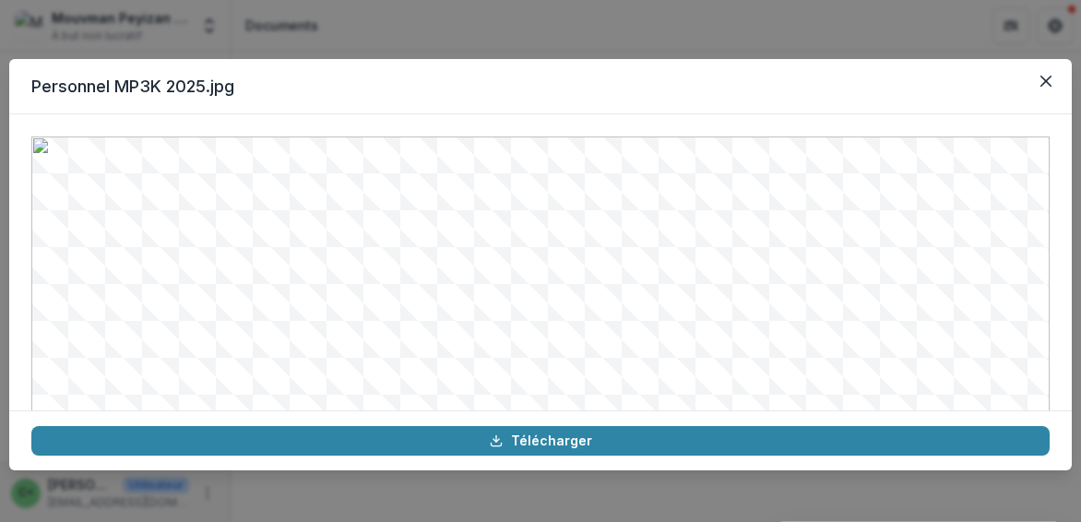
click at [288, 243] on img at bounding box center [540, 370] width 1018 height 469
drag, startPoint x: 1072, startPoint y: 241, endPoint x: 1067, endPoint y: 272, distance: 31.8
click at [1067, 272] on div "Personnel MP3K 2025.jpg Télécharger" at bounding box center [540, 261] width 1081 height 522
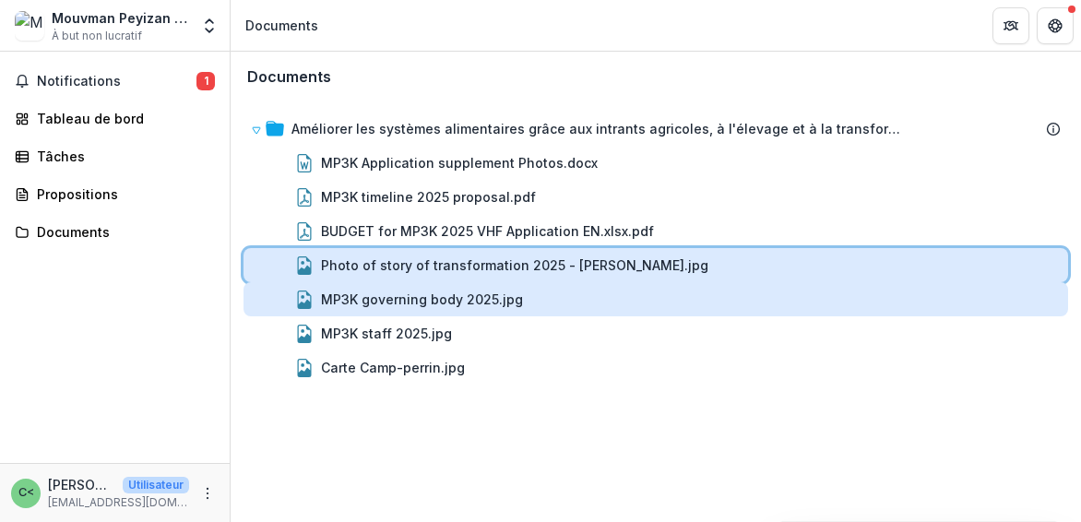
drag, startPoint x: 1067, startPoint y: 272, endPoint x: 1064, endPoint y: 301, distance: 28.7
click at [1064, 301] on div "Améliorer les systèmes alimentaires grâce aux intrants agricoles, à l'élevage e…" at bounding box center [655, 248] width 824 height 273
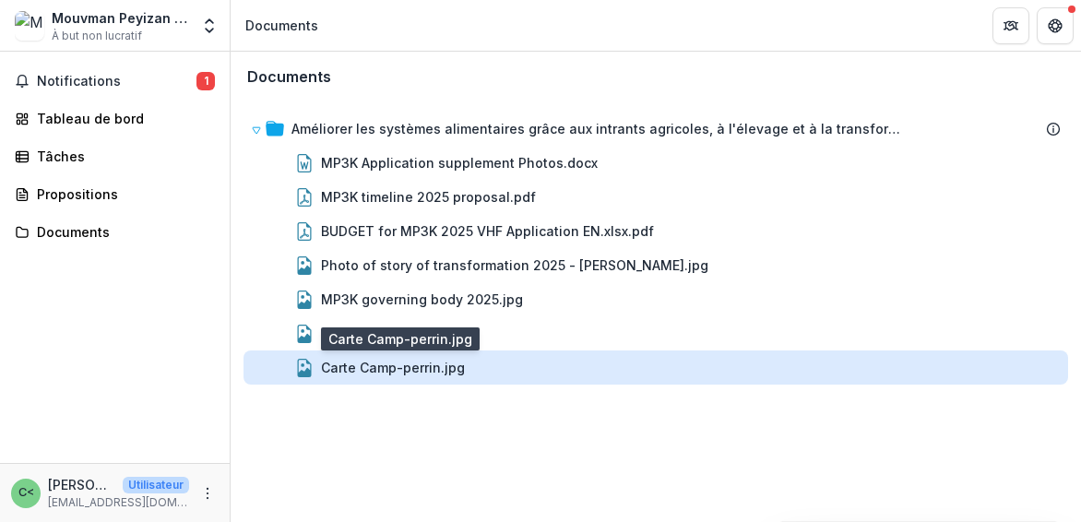
click at [339, 370] on div "Carte Camp-perrin.jpg" at bounding box center [393, 367] width 144 height 19
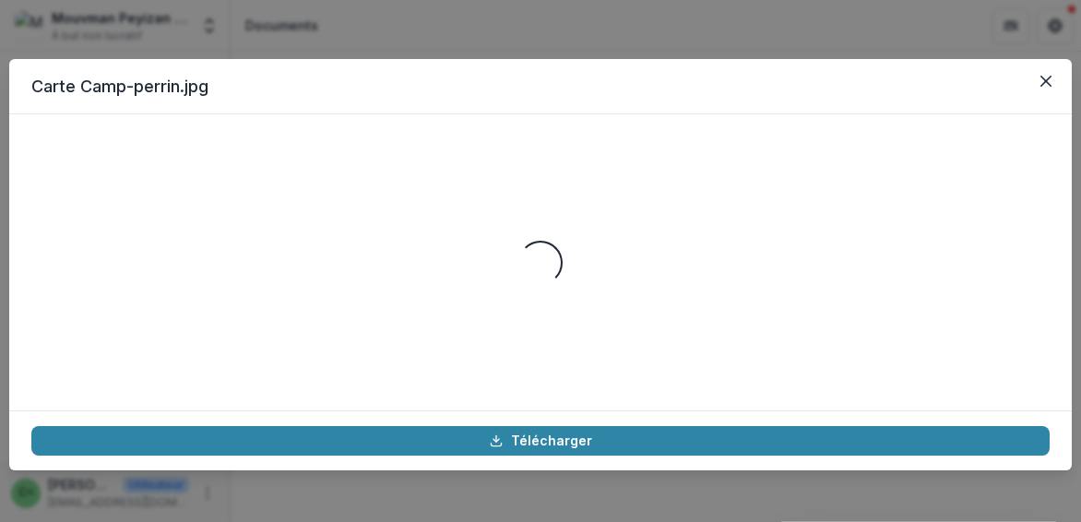
click at [339, 370] on div "Chargement..." at bounding box center [540, 262] width 1018 height 252
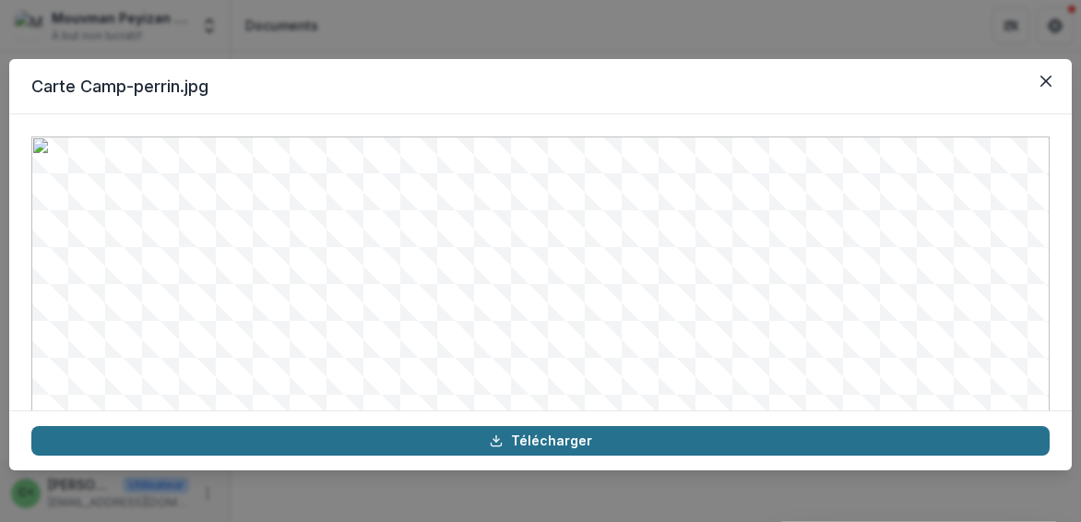
click at [528, 444] on font "Télécharger" at bounding box center [551, 440] width 81 height 16
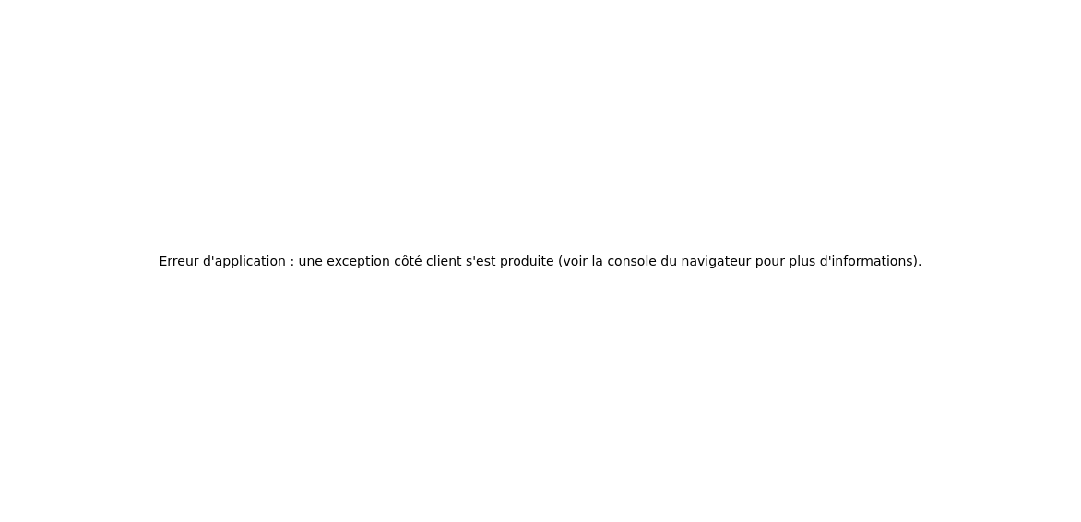
click at [411, 73] on div "Erreur d'application : une exception côté client s'est produite (voir la consol…" at bounding box center [540, 261] width 1081 height 522
click at [524, 381] on div "Erreur d'application : une exception côté client s'est produite (voir la consol…" at bounding box center [540, 261] width 1081 height 522
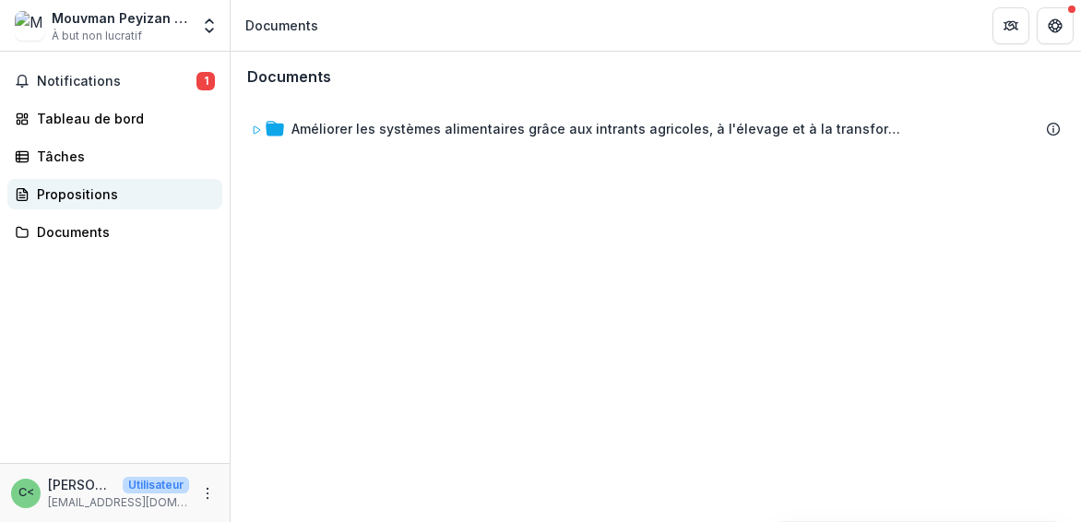
click at [100, 195] on font "Propositions" at bounding box center [77, 194] width 81 height 16
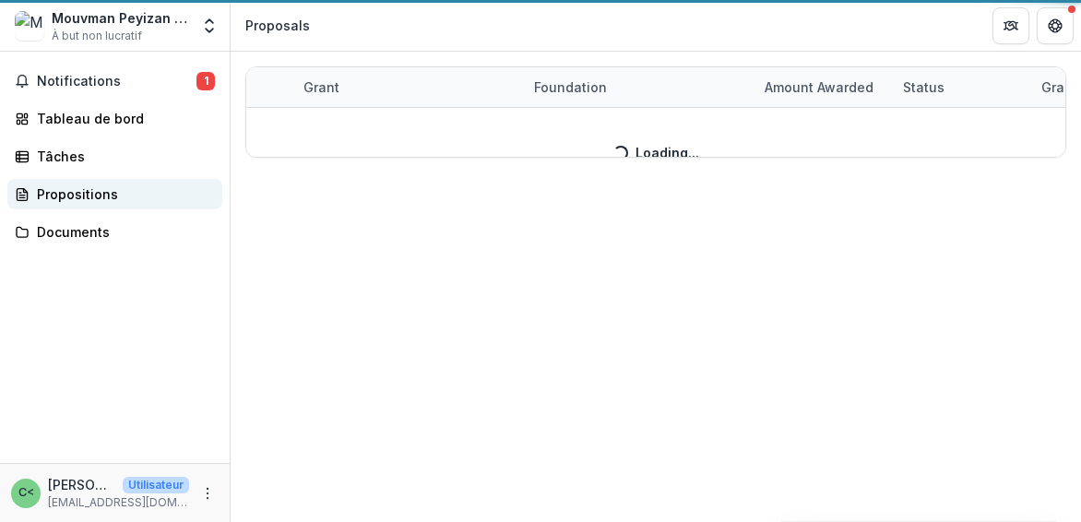
click at [100, 195] on font "Propositions" at bounding box center [77, 194] width 81 height 16
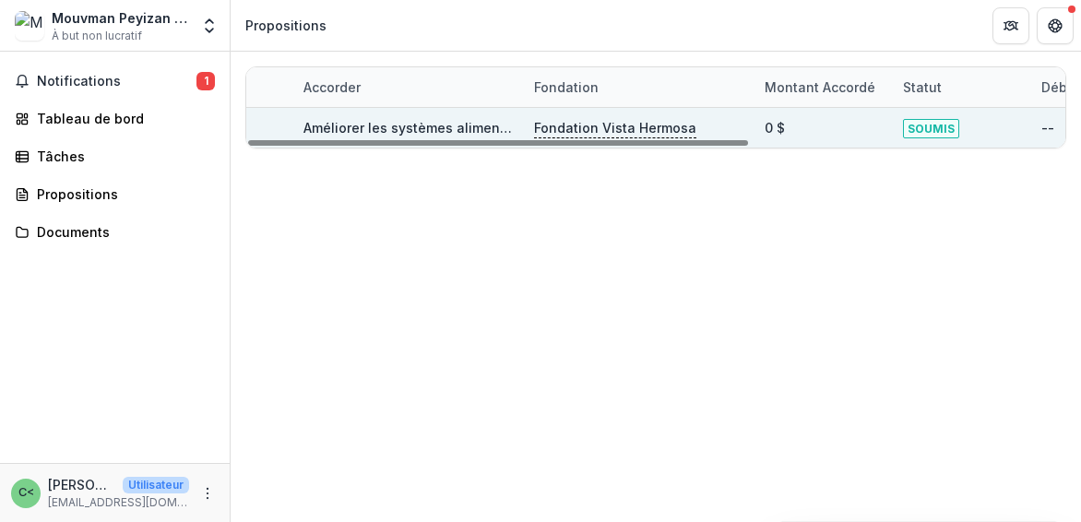
click at [450, 130] on font "Améliorer les systèmes alimentaires grâce aux intrants agricoles, à l'élevage e…" at bounding box center [623, 128] width 641 height 16
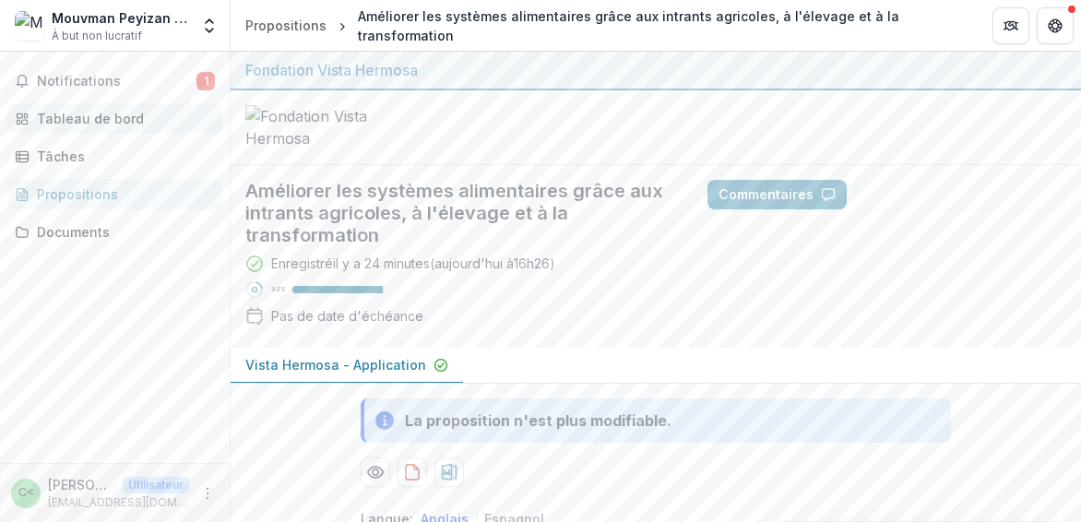
click at [76, 108] on link "Tableau de bord" at bounding box center [114, 118] width 215 height 30
